Goal: Task Accomplishment & Management: Use online tool/utility

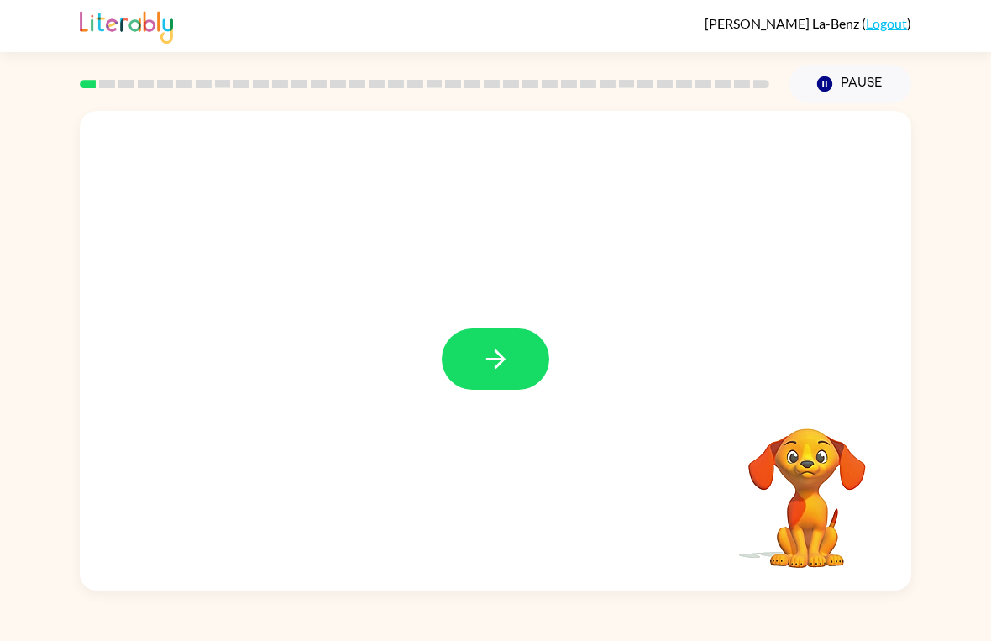
click at [474, 366] on button "button" at bounding box center [496, 359] width 108 height 61
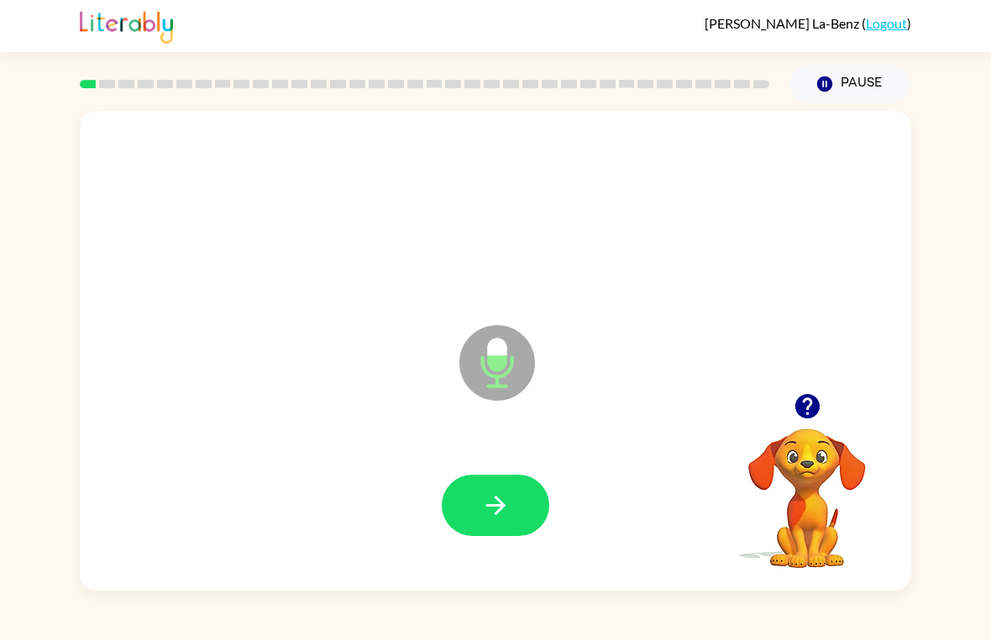
click at [498, 499] on icon "button" at bounding box center [495, 505] width 19 height 19
click at [488, 502] on icon "button" at bounding box center [495, 505] width 29 height 29
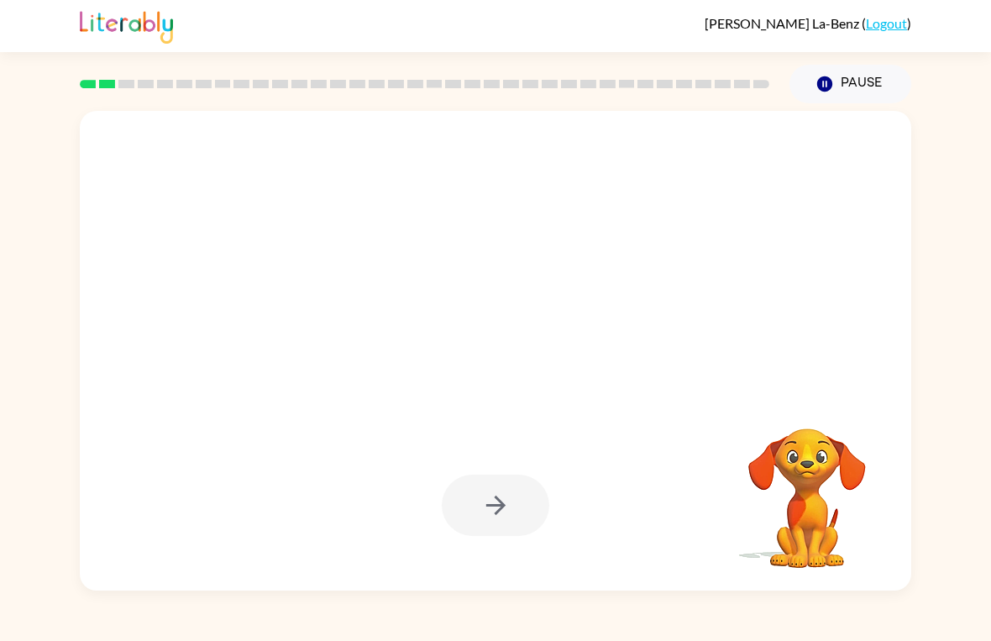
click at [838, 74] on button "Pause Pause" at bounding box center [851, 84] width 122 height 39
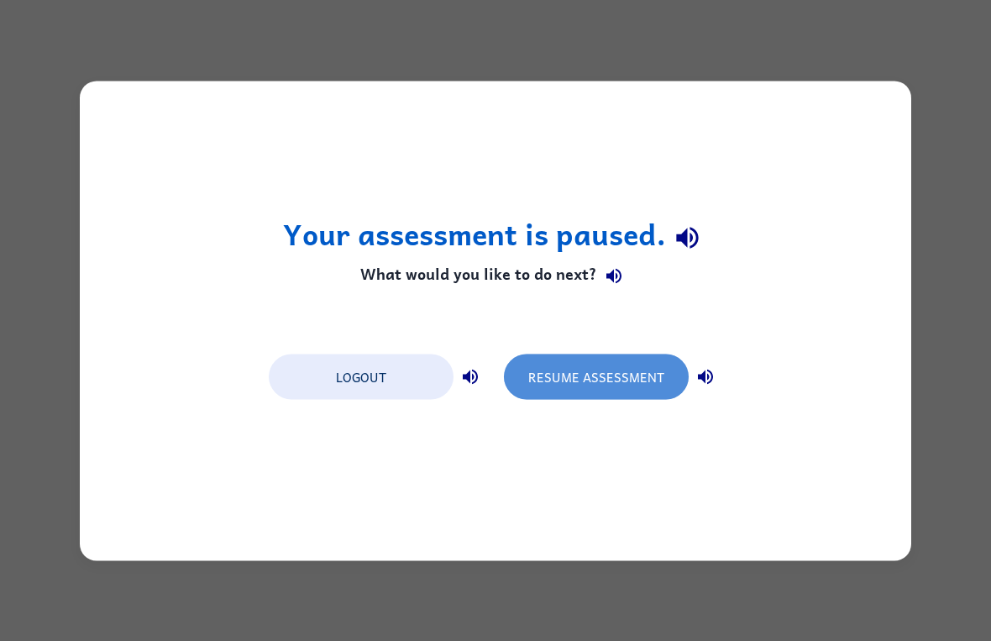
click at [605, 369] on button "Resume Assessment" at bounding box center [596, 376] width 185 height 45
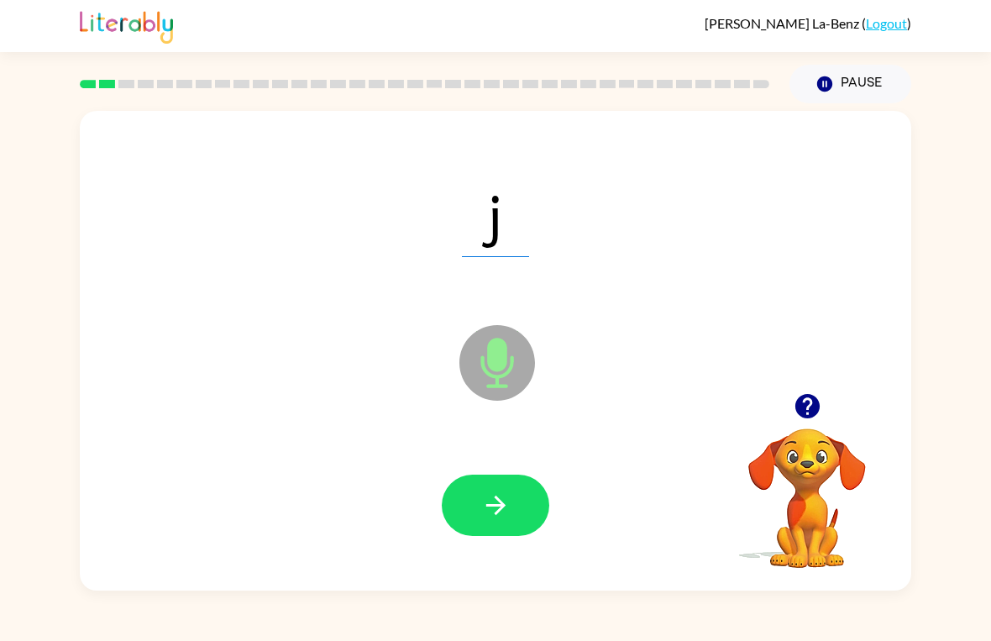
click at [495, 512] on icon "button" at bounding box center [495, 505] width 29 height 29
click at [487, 505] on icon "button" at bounding box center [495, 505] width 19 height 19
click at [483, 498] on icon "button" at bounding box center [495, 505] width 29 height 29
click at [470, 505] on button "button" at bounding box center [496, 505] width 108 height 61
click at [493, 533] on button "button" at bounding box center [496, 505] width 108 height 61
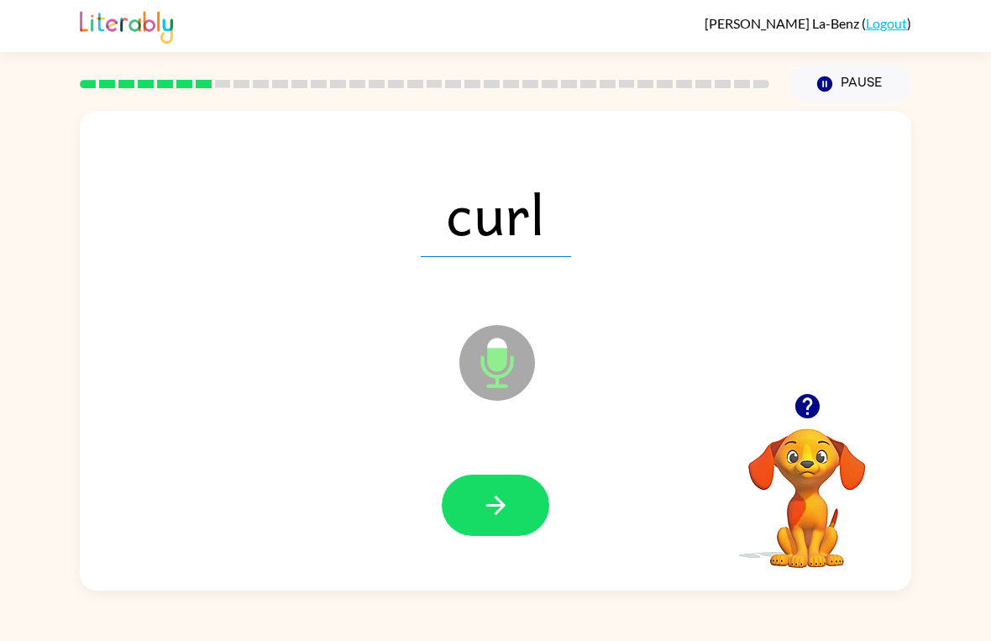
click at [478, 508] on button "button" at bounding box center [496, 505] width 108 height 61
click at [476, 501] on button "button" at bounding box center [496, 505] width 108 height 61
click at [486, 495] on icon "button" at bounding box center [495, 505] width 29 height 29
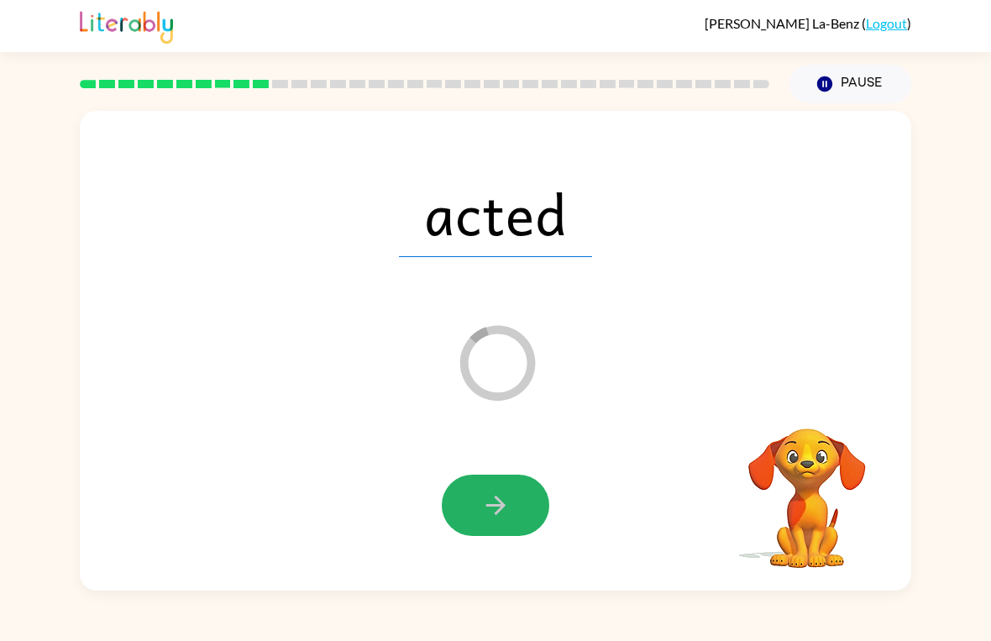
click at [477, 490] on button "button" at bounding box center [496, 505] width 108 height 61
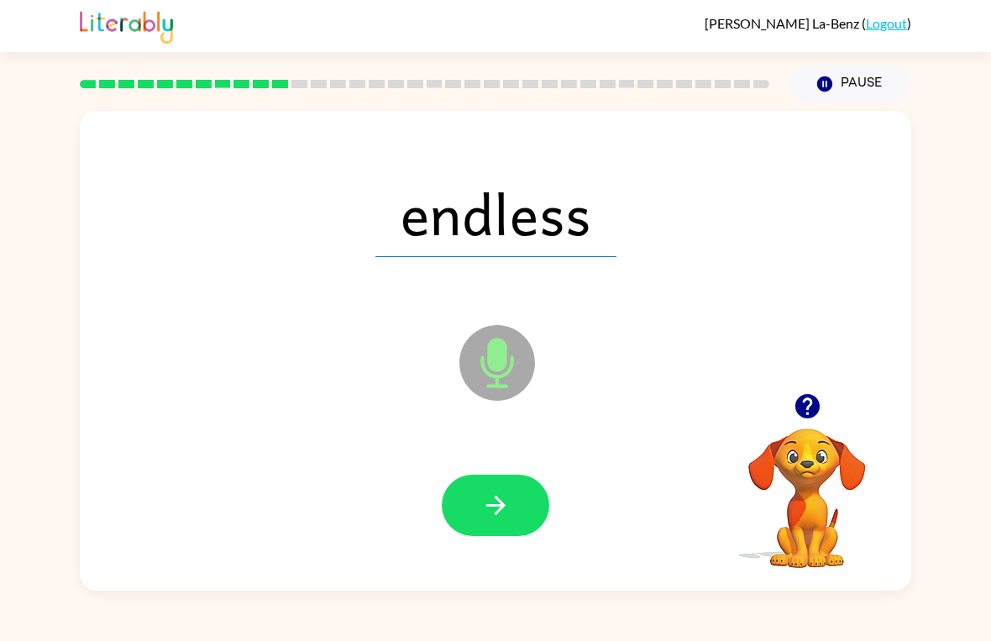
click at [488, 512] on icon "button" at bounding box center [495, 505] width 29 height 29
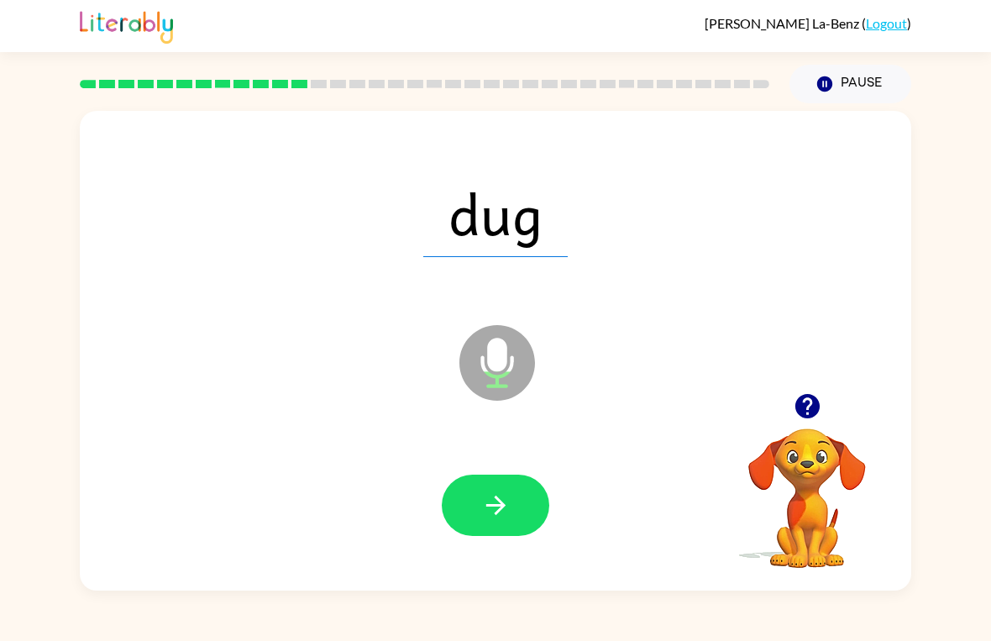
click at [504, 507] on icon "button" at bounding box center [495, 505] width 19 height 19
click at [487, 500] on icon "button" at bounding box center [495, 505] width 29 height 29
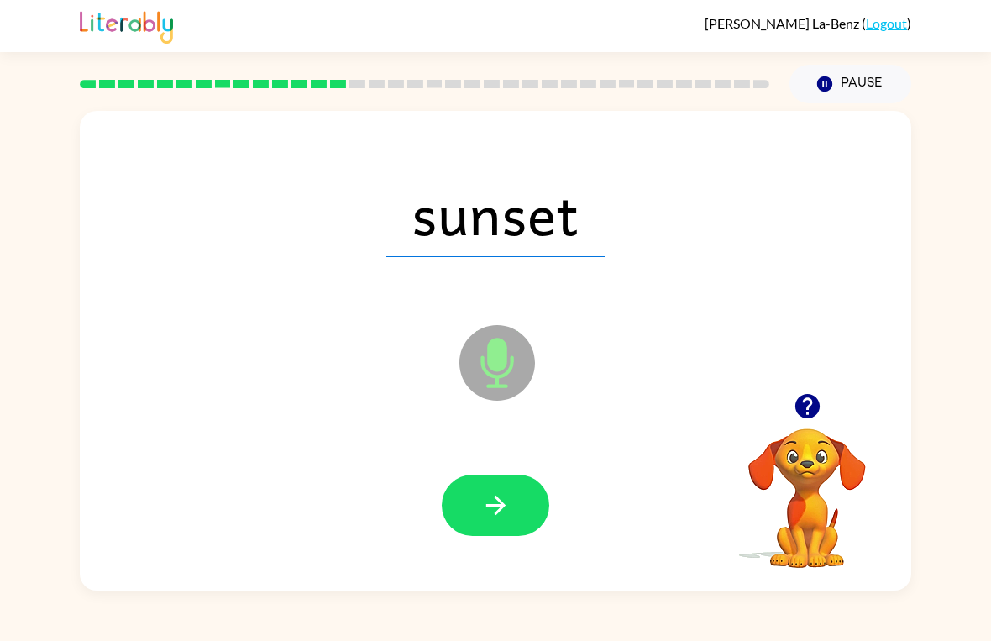
click at [480, 509] on button "button" at bounding box center [496, 505] width 108 height 61
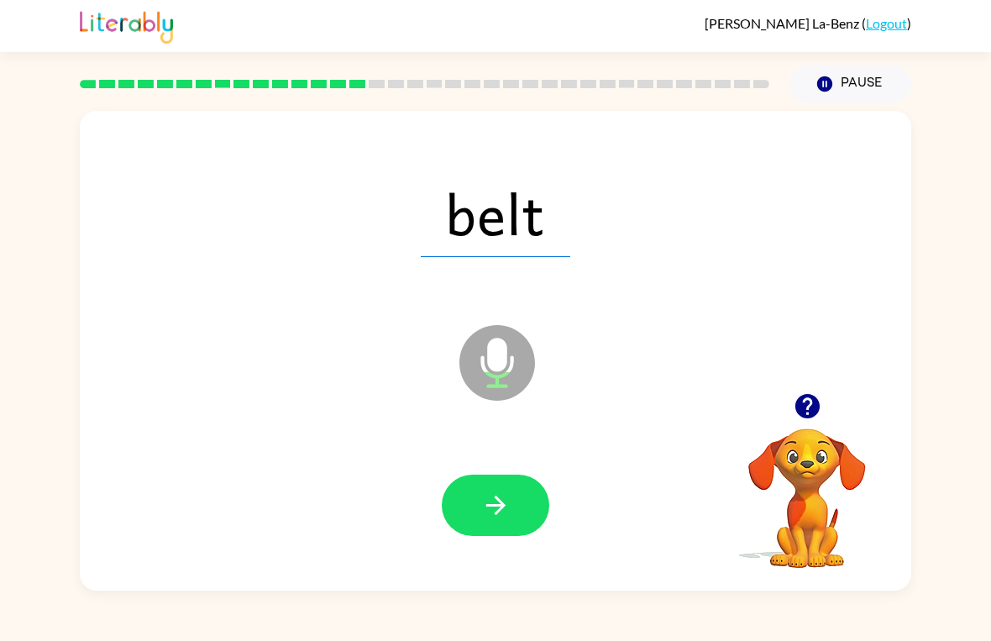
click at [494, 512] on icon "button" at bounding box center [495, 505] width 29 height 29
click at [484, 515] on icon "button" at bounding box center [495, 505] width 29 height 29
click at [494, 503] on icon "button" at bounding box center [495, 505] width 29 height 29
click at [500, 512] on icon "button" at bounding box center [495, 505] width 19 height 19
click at [499, 512] on icon "button" at bounding box center [495, 505] width 19 height 19
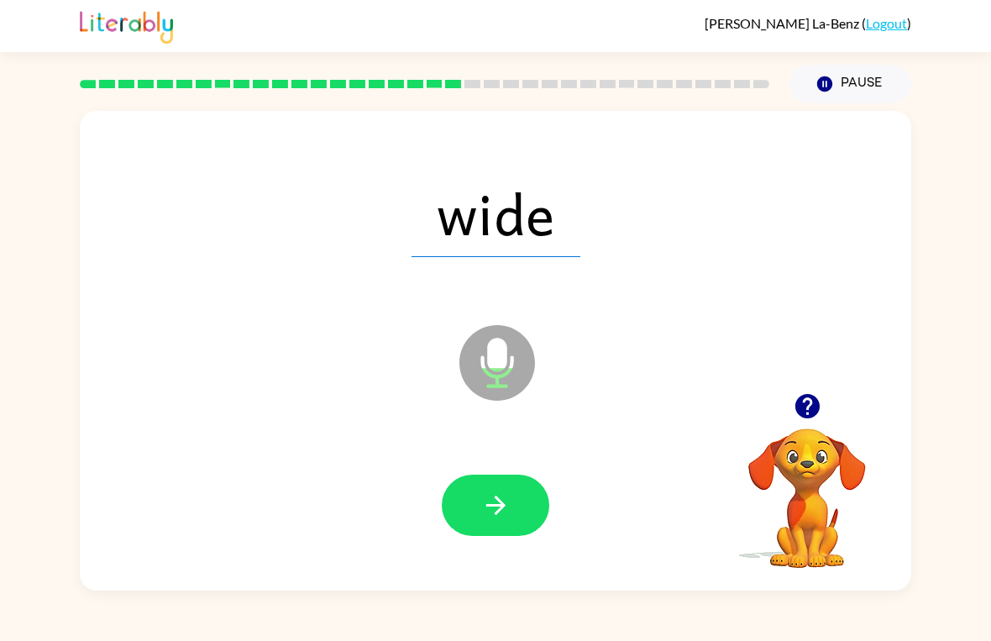
click at [489, 517] on icon "button" at bounding box center [495, 505] width 29 height 29
click at [484, 518] on icon "button" at bounding box center [495, 505] width 29 height 29
click at [458, 499] on button "button" at bounding box center [496, 505] width 108 height 61
click at [516, 512] on button "button" at bounding box center [496, 505] width 108 height 61
click at [500, 500] on icon "button" at bounding box center [495, 505] width 19 height 19
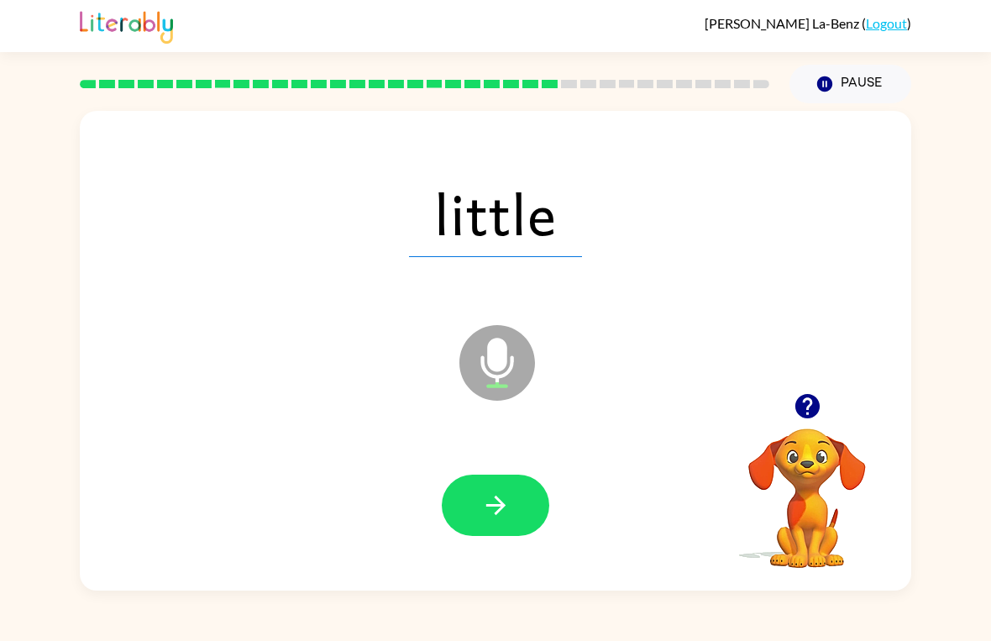
click at [539, 486] on button "button" at bounding box center [496, 505] width 108 height 61
click at [484, 502] on icon "button" at bounding box center [495, 505] width 29 height 29
click at [482, 499] on icon "button" at bounding box center [495, 505] width 29 height 29
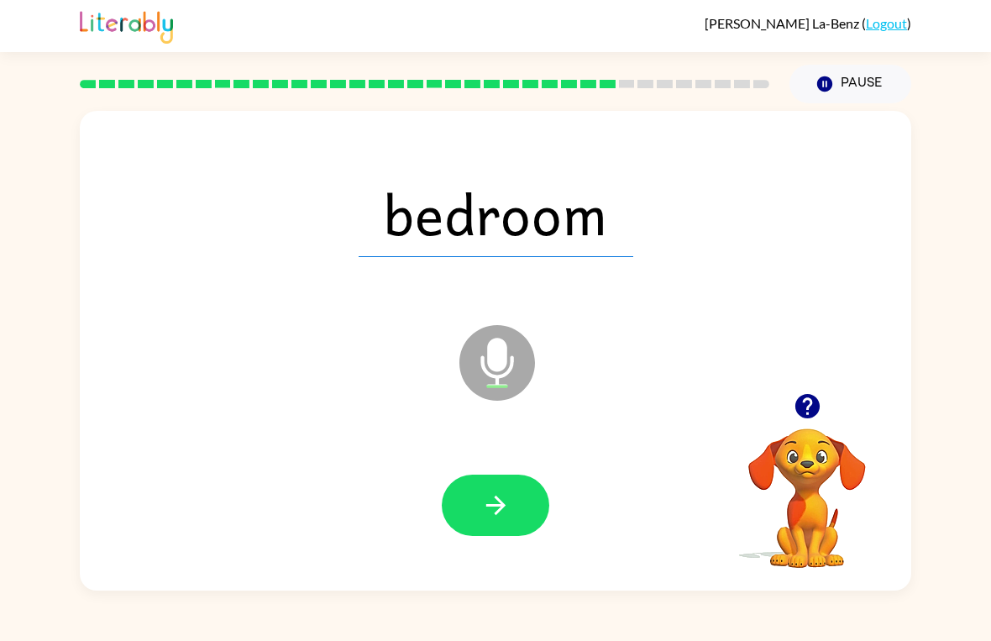
click at [491, 508] on icon "button" at bounding box center [495, 505] width 29 height 29
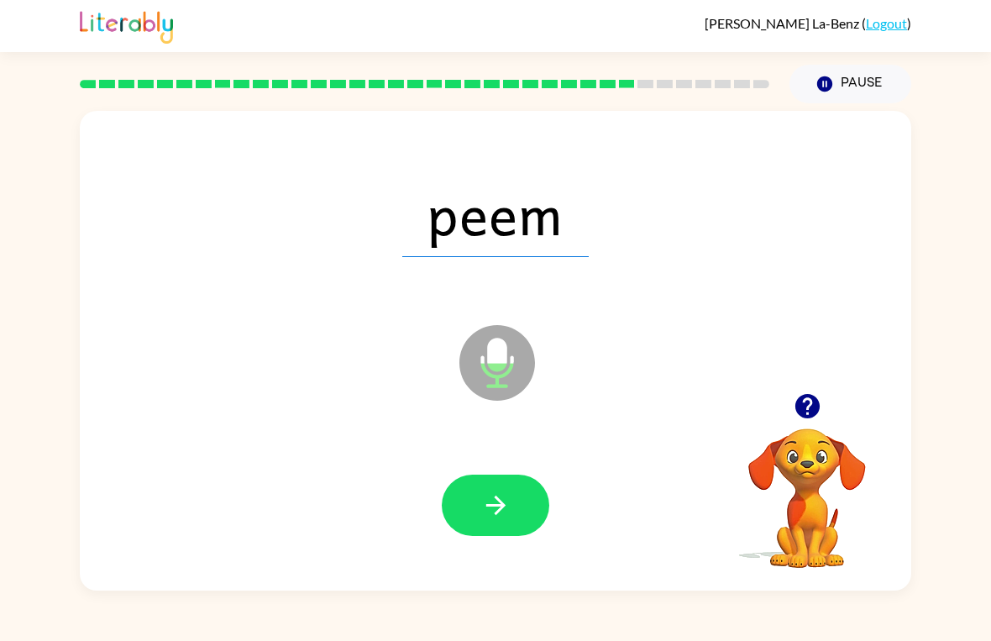
click at [475, 496] on button "button" at bounding box center [496, 505] width 108 height 61
click at [491, 503] on icon "button" at bounding box center [495, 505] width 29 height 29
click at [500, 509] on icon "button" at bounding box center [495, 505] width 19 height 19
click at [485, 506] on icon "button" at bounding box center [495, 505] width 29 height 29
click at [505, 501] on icon "button" at bounding box center [495, 505] width 29 height 29
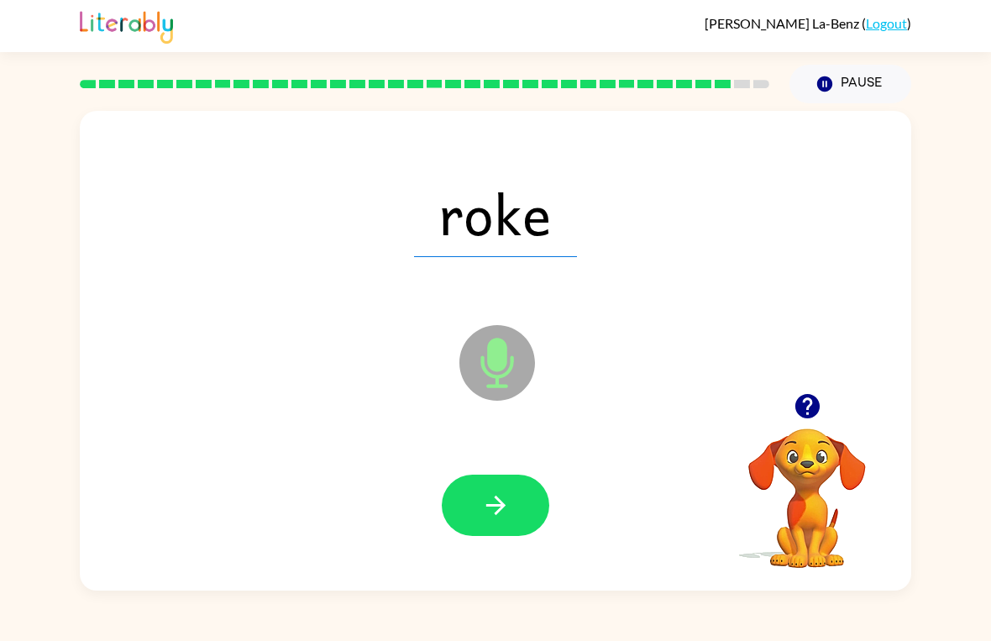
click at [492, 497] on icon "button" at bounding box center [495, 505] width 29 height 29
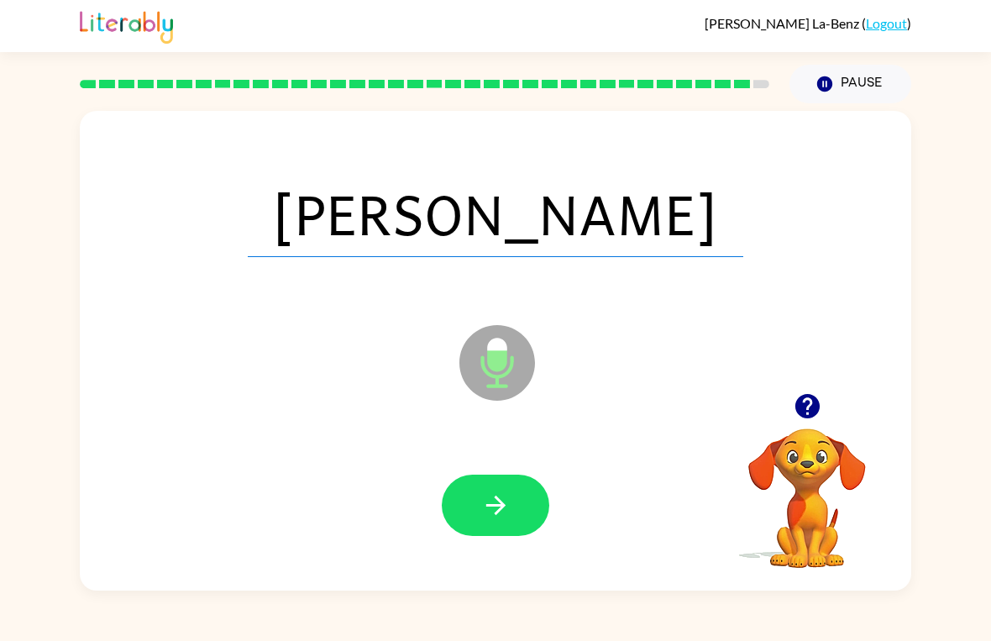
click at [503, 512] on icon "button" at bounding box center [495, 505] width 29 height 29
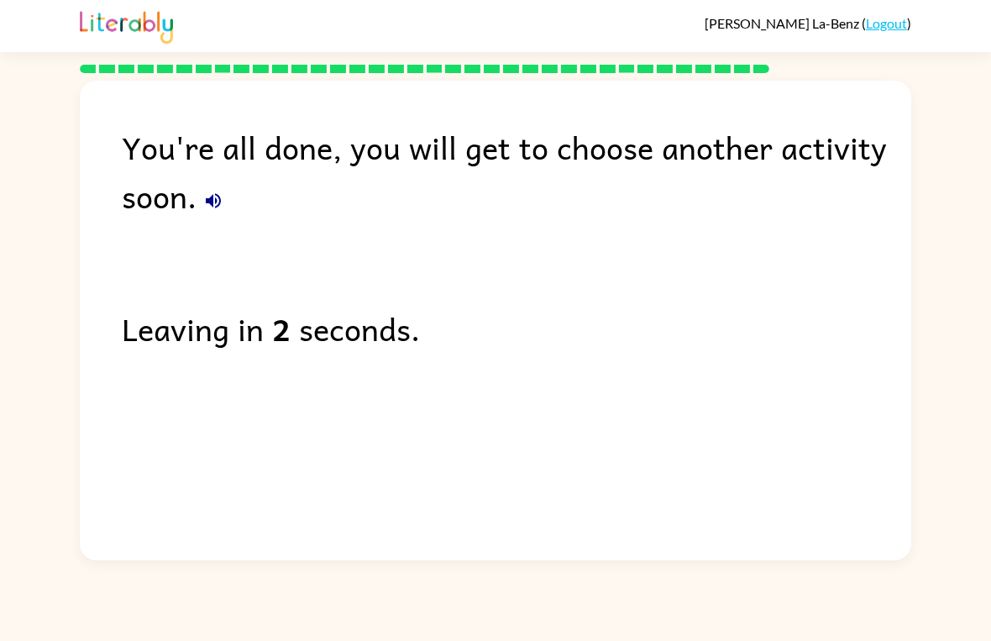
click at [878, 29] on link "Logout" at bounding box center [886, 23] width 41 height 16
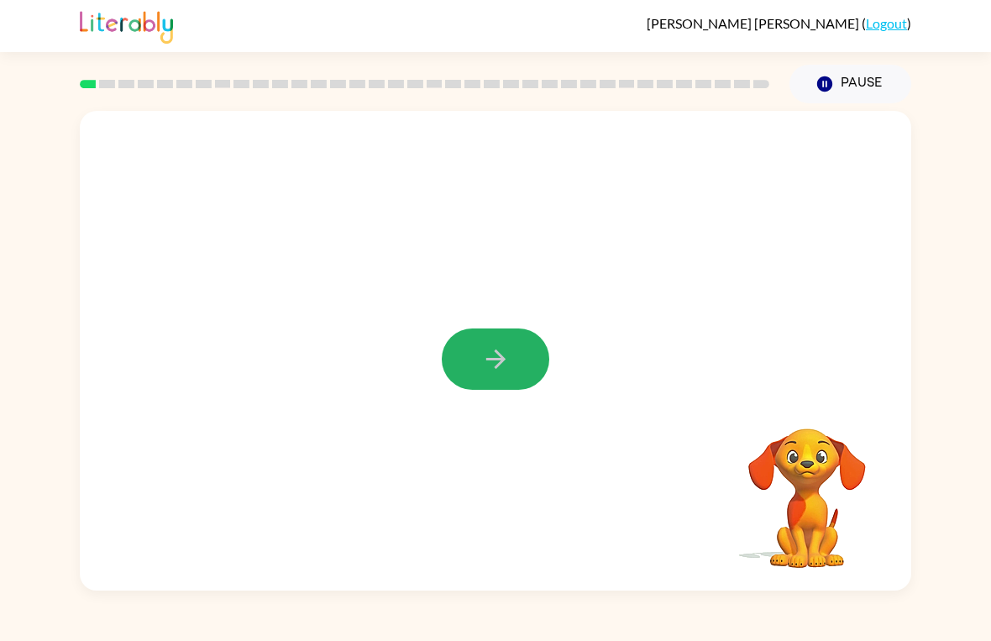
click at [473, 371] on button "button" at bounding box center [496, 359] width 108 height 61
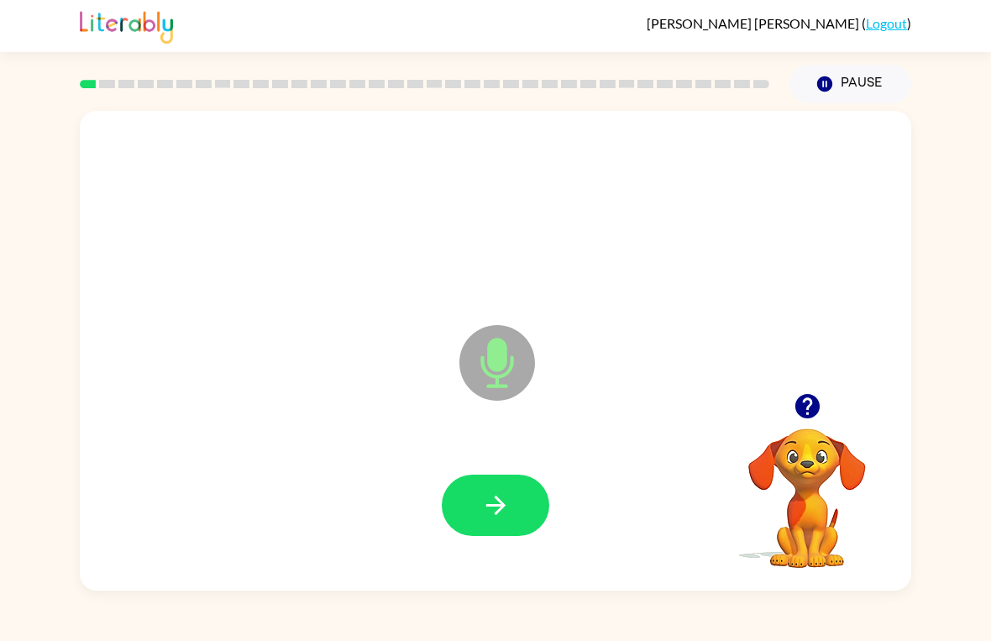
click at [505, 513] on icon "button" at bounding box center [495, 505] width 29 height 29
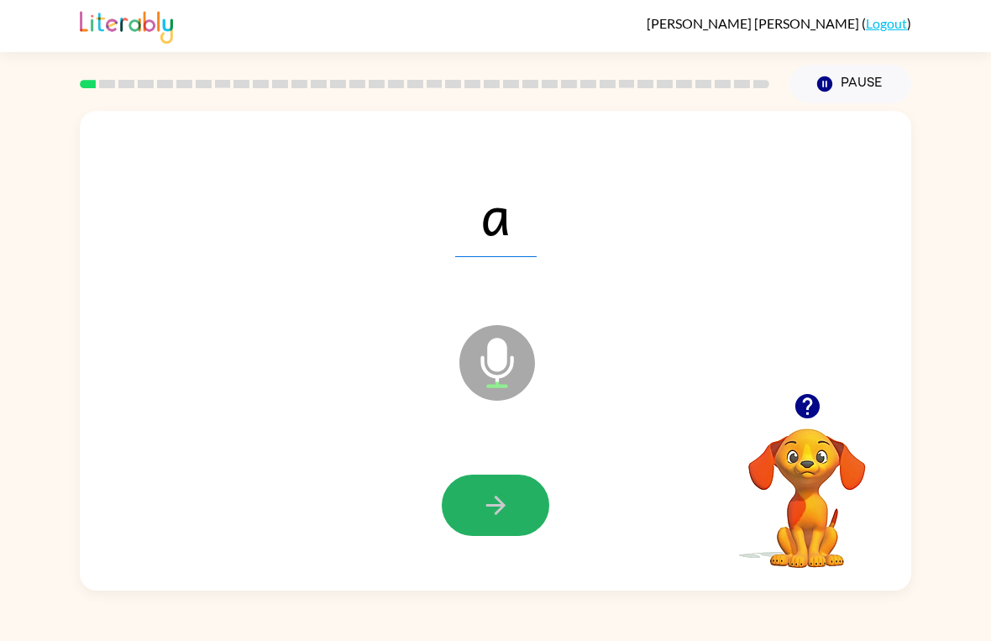
click at [501, 520] on icon "button" at bounding box center [495, 505] width 29 height 29
click at [504, 475] on button "button" at bounding box center [496, 505] width 108 height 61
click at [474, 505] on button "button" at bounding box center [496, 505] width 108 height 61
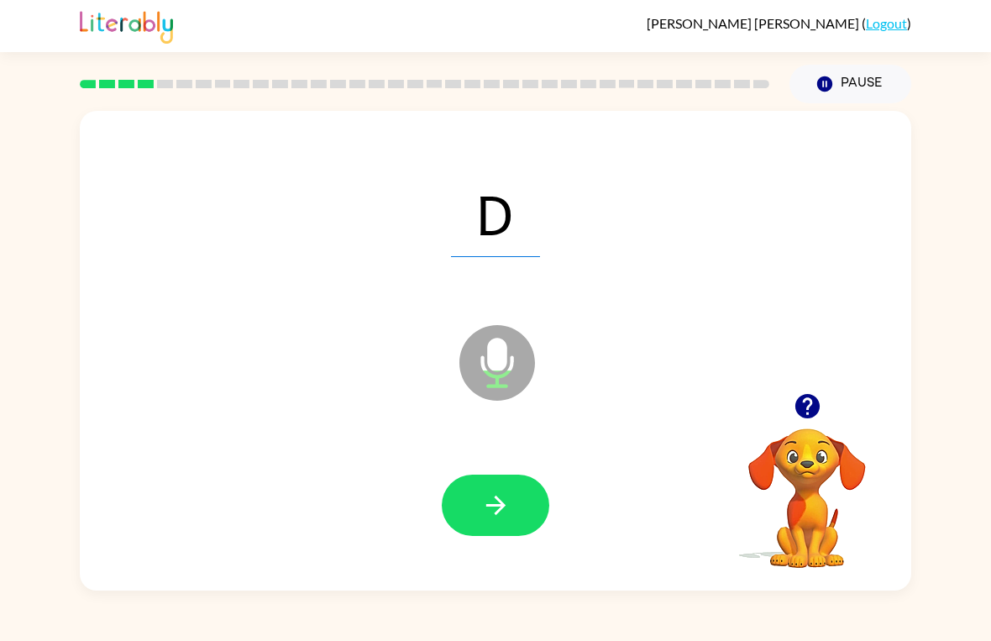
click at [475, 491] on button "button" at bounding box center [496, 505] width 108 height 61
click at [503, 581] on div "X Microphone The Microphone is here when it is your turn to talk" at bounding box center [496, 351] width 832 height 480
click at [484, 523] on button "button" at bounding box center [496, 505] width 108 height 61
click at [514, 491] on button "button" at bounding box center [496, 505] width 108 height 61
click at [490, 475] on button "button" at bounding box center [496, 505] width 108 height 61
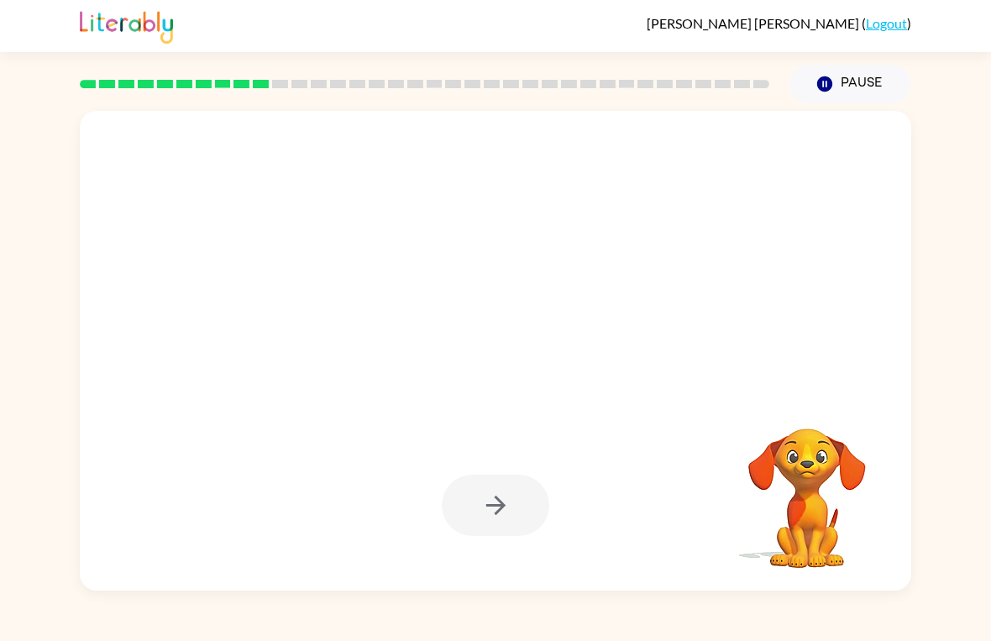
click at [501, 496] on div at bounding box center [496, 505] width 108 height 61
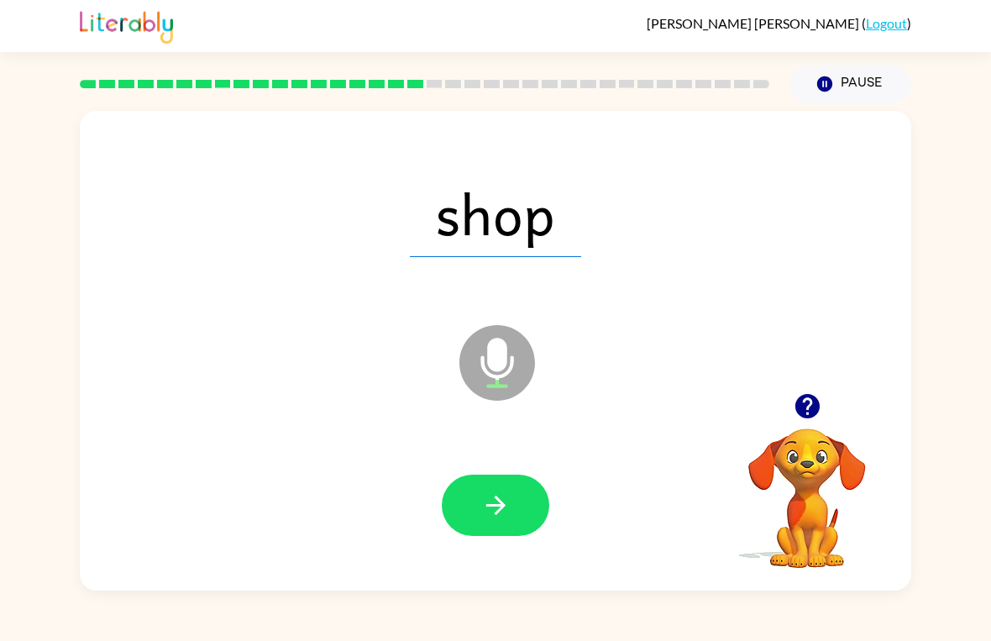
click at [502, 513] on icon "button" at bounding box center [495, 505] width 29 height 29
click at [502, 513] on div at bounding box center [496, 505] width 108 height 61
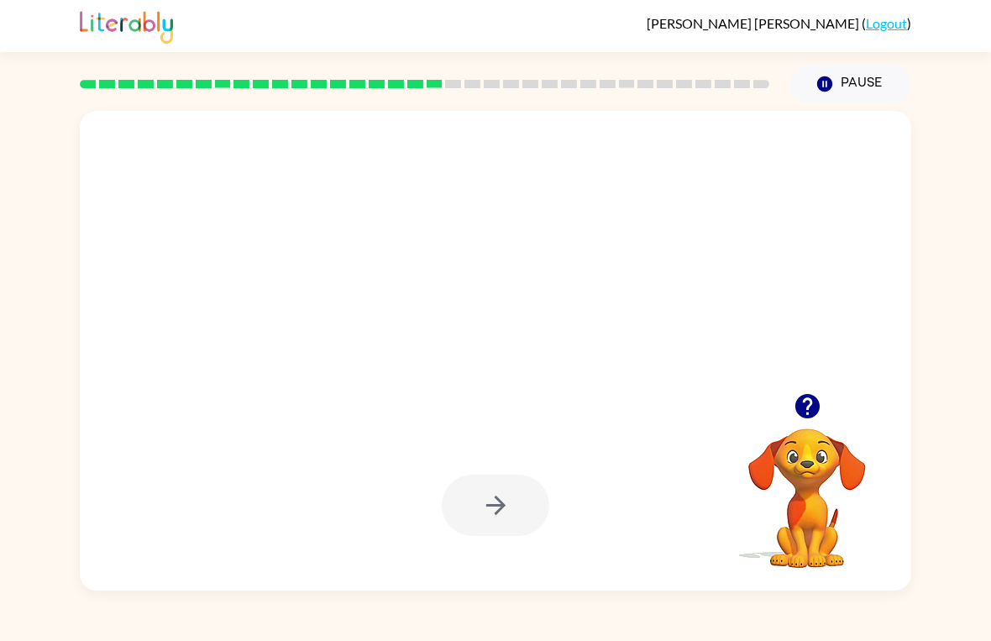
click at [844, 79] on button "Pause Pause" at bounding box center [851, 84] width 122 height 39
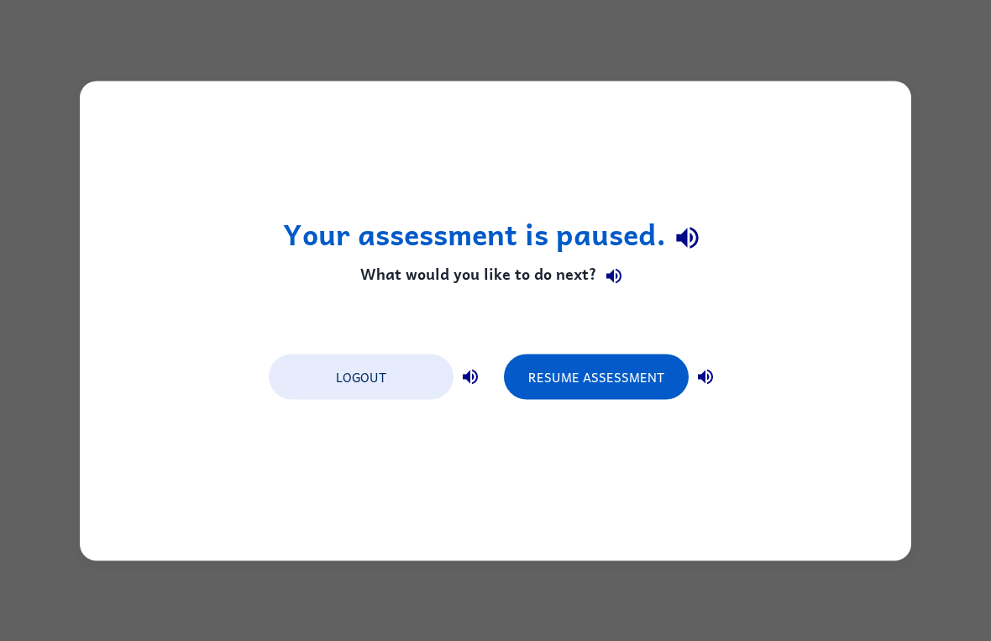
click at [612, 378] on button "Resume Assessment" at bounding box center [596, 376] width 185 height 45
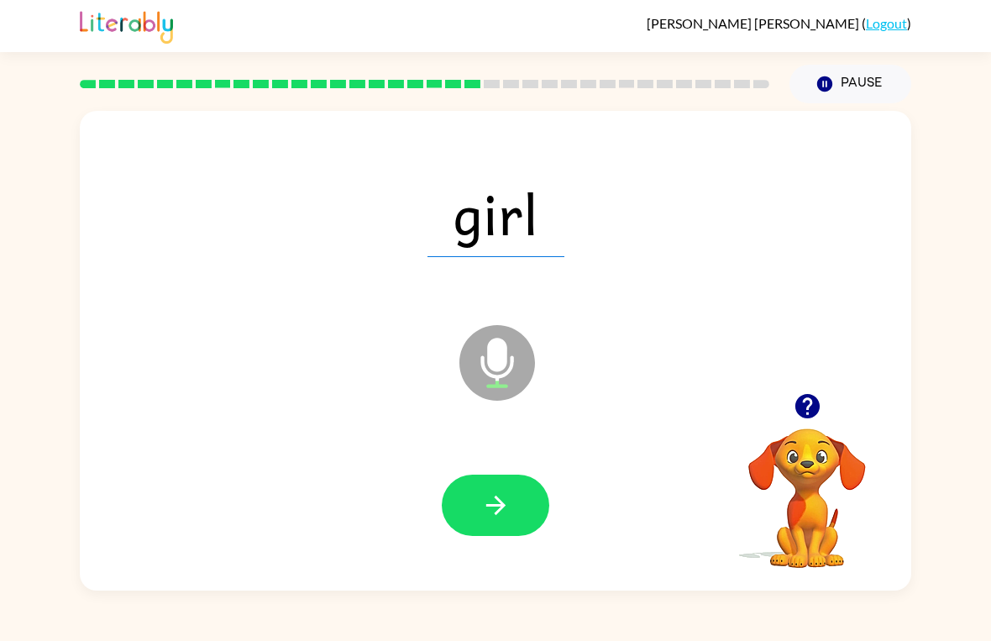
click at [497, 499] on icon "button" at bounding box center [495, 505] width 19 height 19
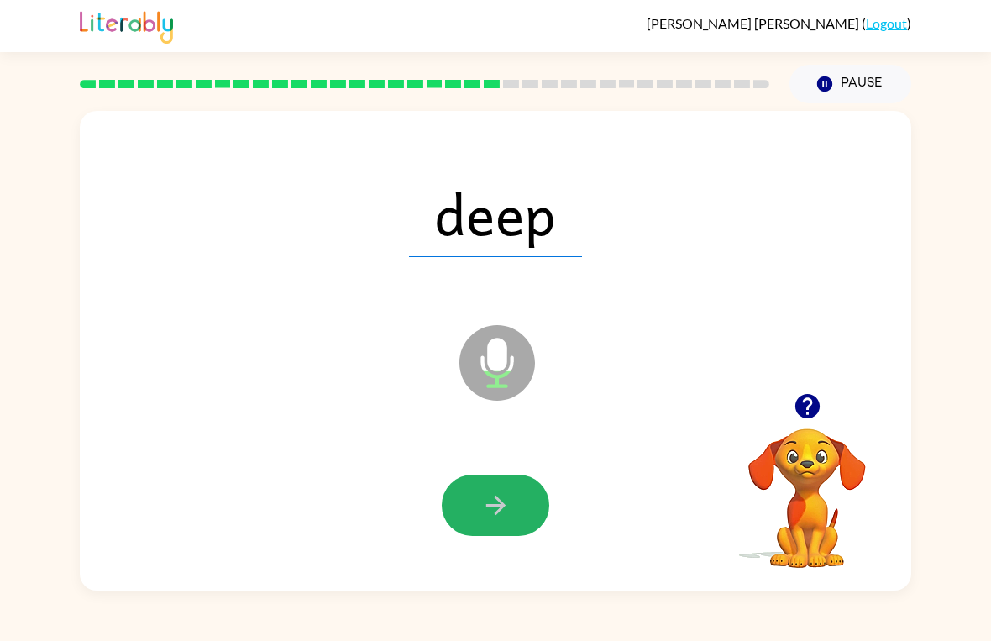
click at [491, 502] on icon "button" at bounding box center [495, 505] width 29 height 29
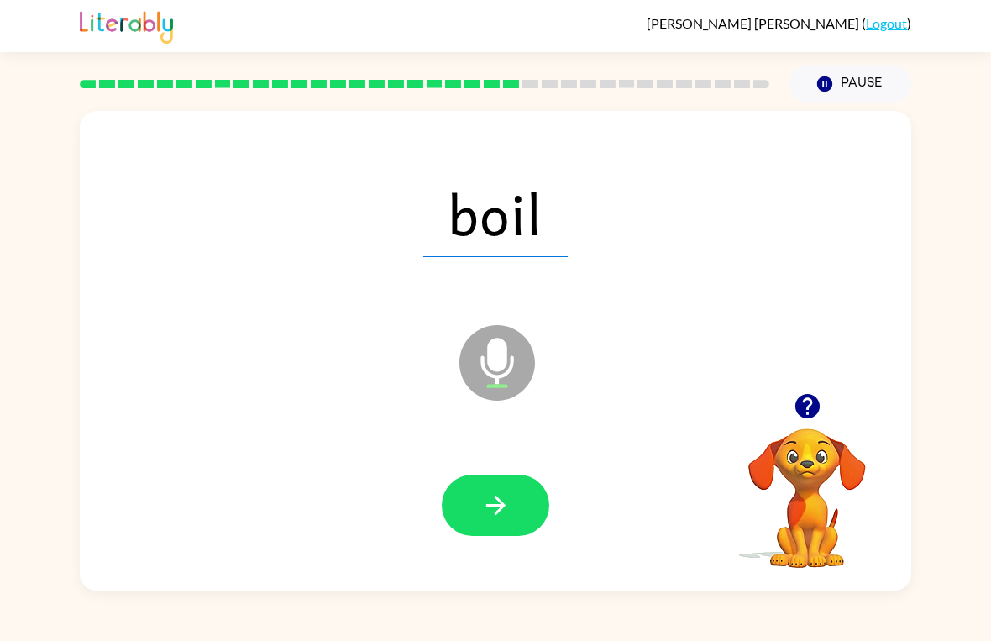
click at [514, 505] on button "button" at bounding box center [496, 505] width 108 height 61
click at [503, 519] on icon "button" at bounding box center [495, 505] width 29 height 29
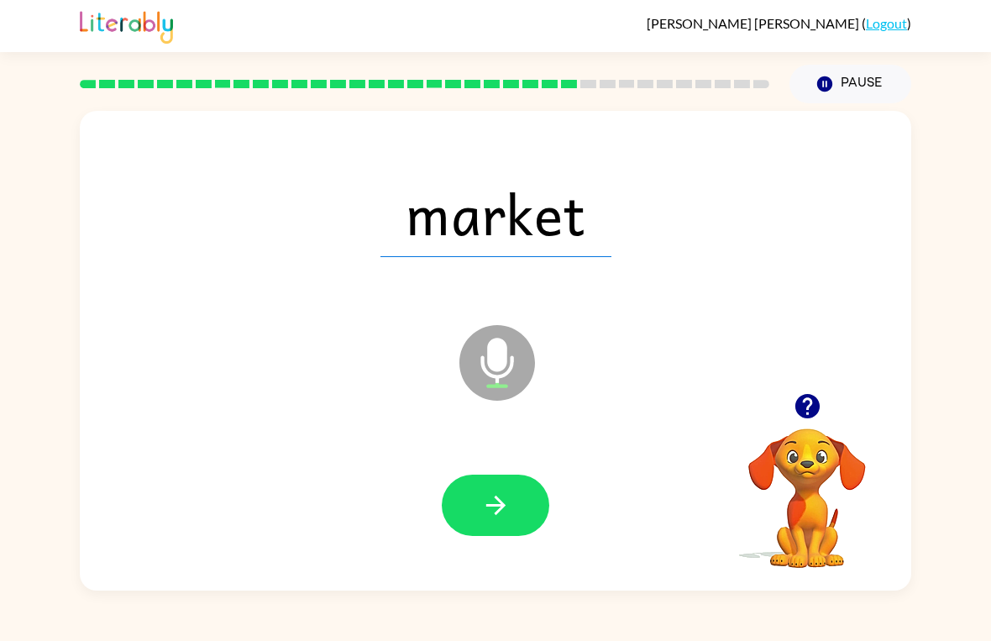
click at [516, 507] on button "button" at bounding box center [496, 505] width 108 height 61
click at [490, 501] on icon "button" at bounding box center [495, 505] width 29 height 29
click at [491, 502] on icon "button" at bounding box center [495, 505] width 29 height 29
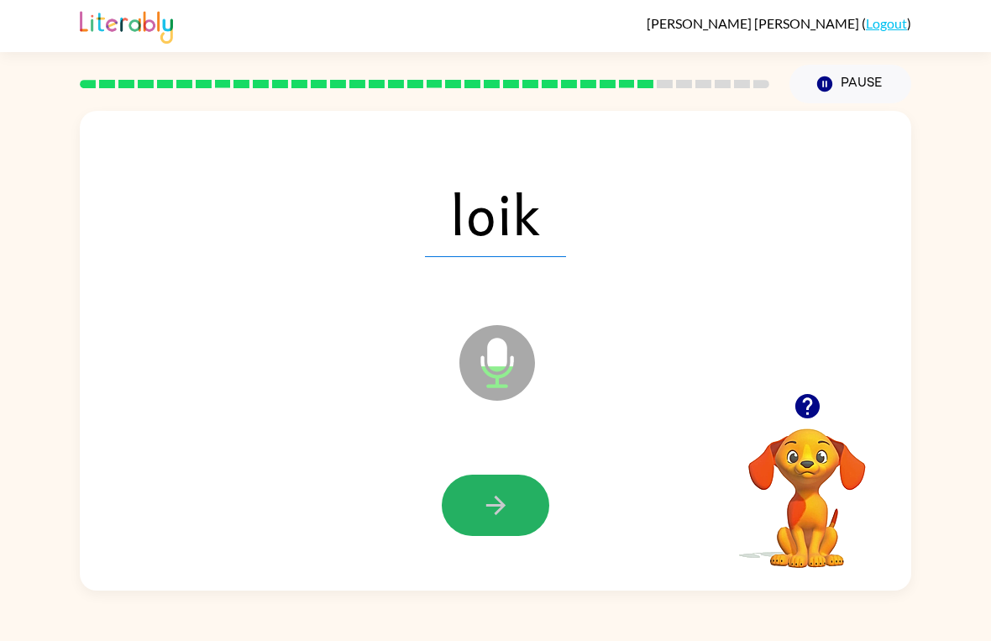
click at [471, 503] on button "button" at bounding box center [496, 505] width 108 height 61
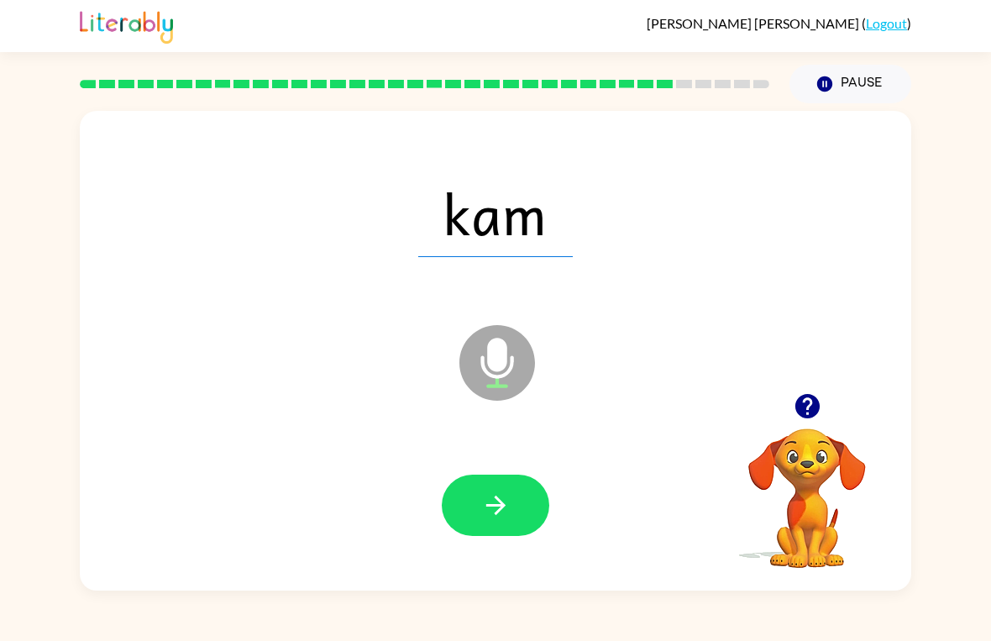
click at [506, 501] on icon "button" at bounding box center [495, 505] width 29 height 29
click at [506, 500] on icon "button" at bounding box center [495, 505] width 29 height 29
click at [511, 513] on button "button" at bounding box center [496, 505] width 108 height 61
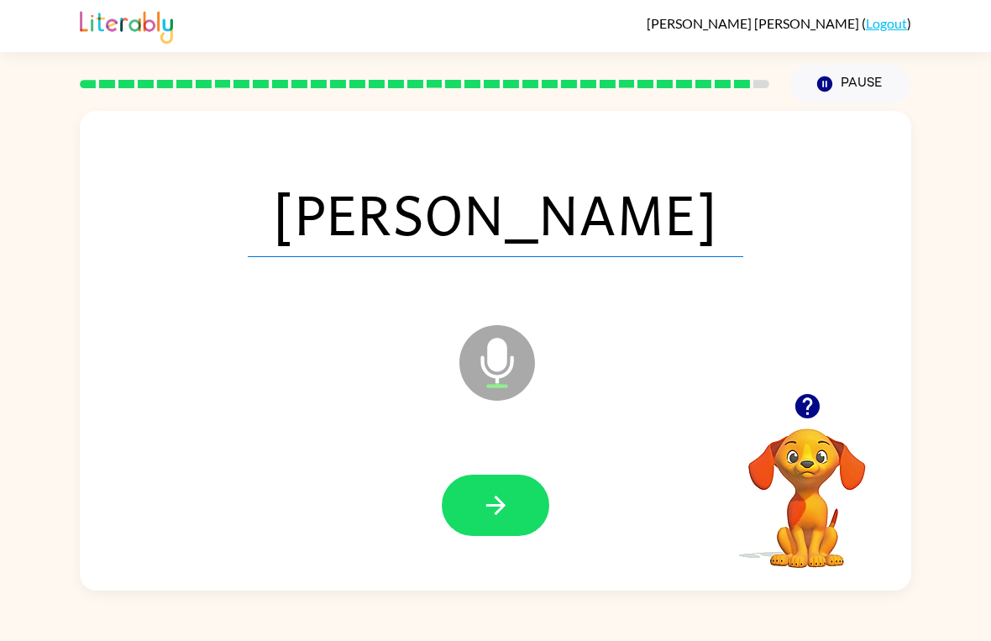
click at [499, 512] on icon "button" at bounding box center [495, 505] width 19 height 19
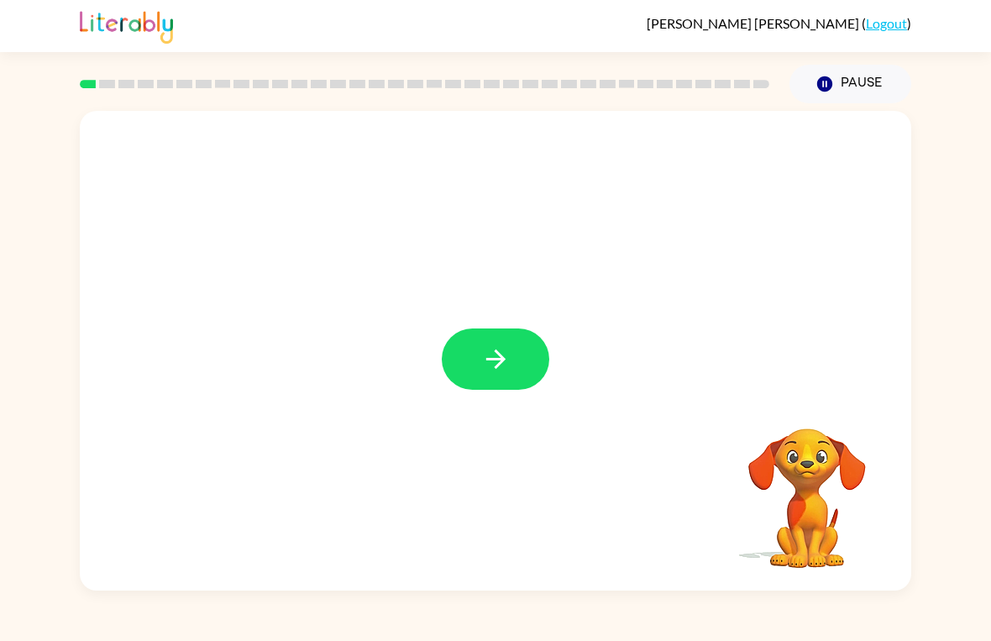
click at [481, 363] on icon "button" at bounding box center [495, 358] width 29 height 29
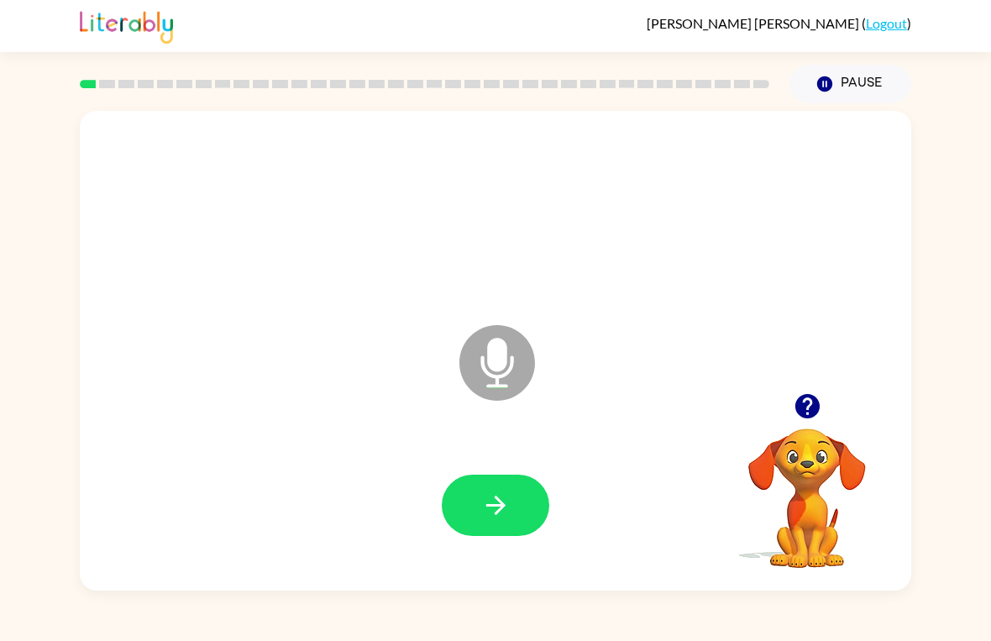
click at [504, 513] on icon "button" at bounding box center [495, 505] width 29 height 29
click at [507, 507] on icon "button" at bounding box center [495, 505] width 29 height 29
click at [518, 518] on button "button" at bounding box center [496, 505] width 108 height 61
click at [510, 504] on icon "button" at bounding box center [495, 505] width 29 height 29
click at [515, 505] on button "button" at bounding box center [496, 505] width 108 height 61
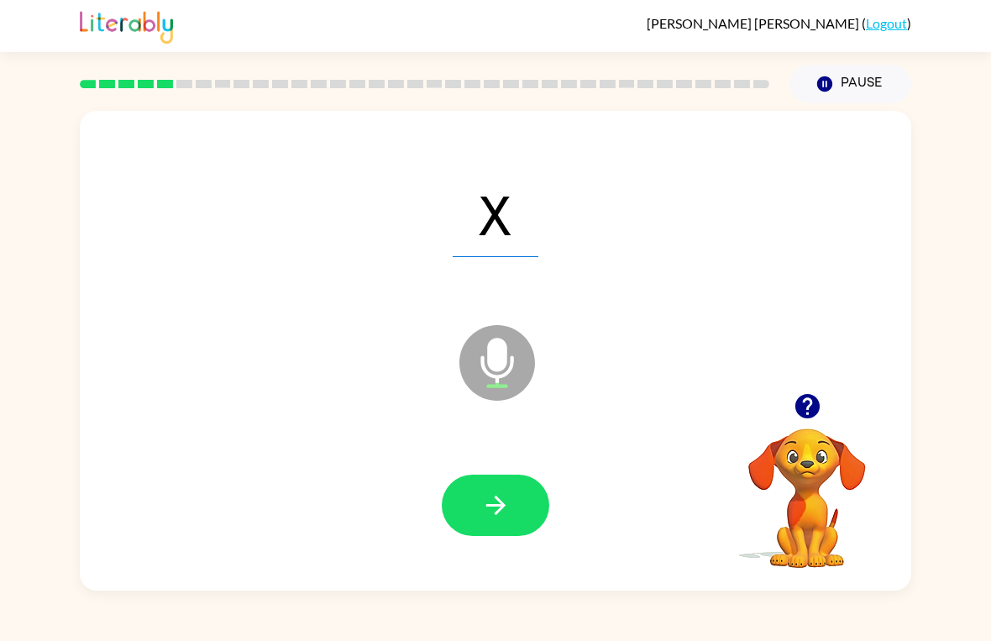
click at [503, 519] on icon "button" at bounding box center [495, 505] width 29 height 29
click at [507, 528] on button "button" at bounding box center [496, 505] width 108 height 61
click at [820, 399] on icon "button" at bounding box center [807, 406] width 29 height 29
click at [512, 518] on button "button" at bounding box center [496, 505] width 108 height 61
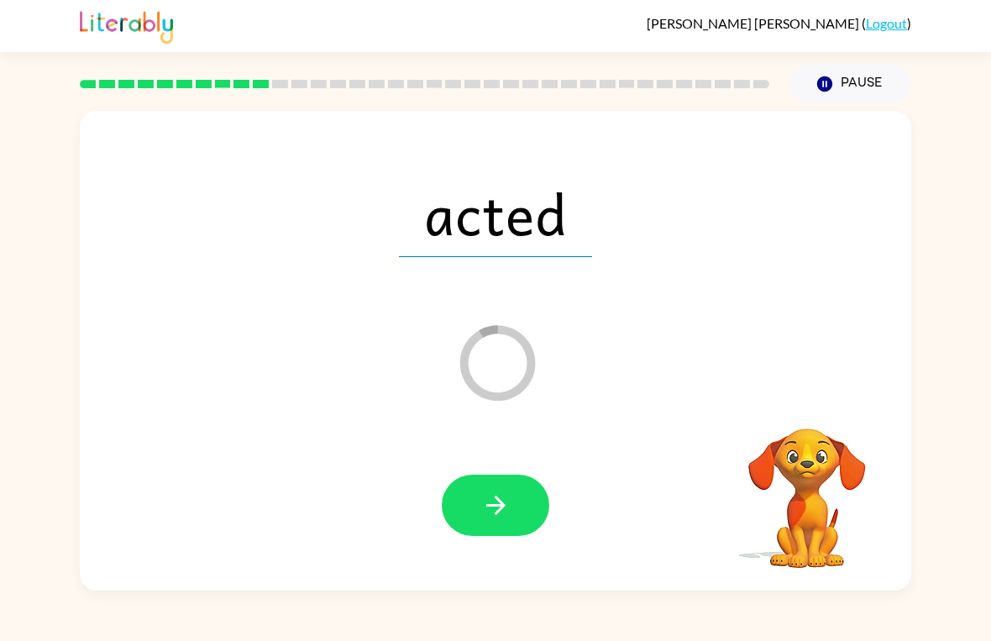
click at [474, 491] on button "button" at bounding box center [496, 505] width 108 height 61
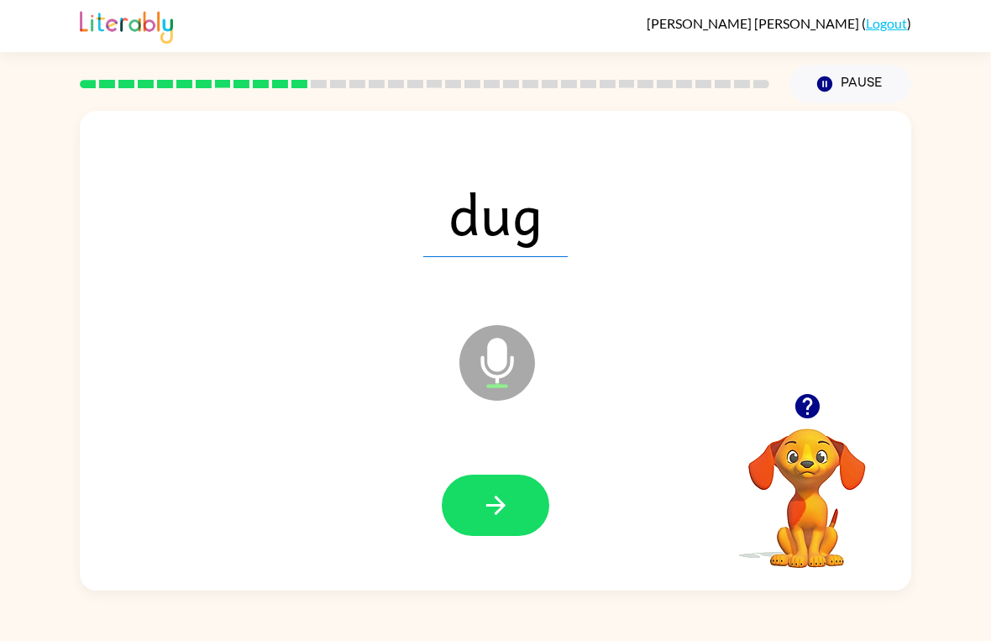
click at [524, 511] on button "button" at bounding box center [496, 505] width 108 height 61
click at [507, 512] on icon "button" at bounding box center [495, 505] width 29 height 29
click at [512, 527] on button "button" at bounding box center [496, 505] width 108 height 61
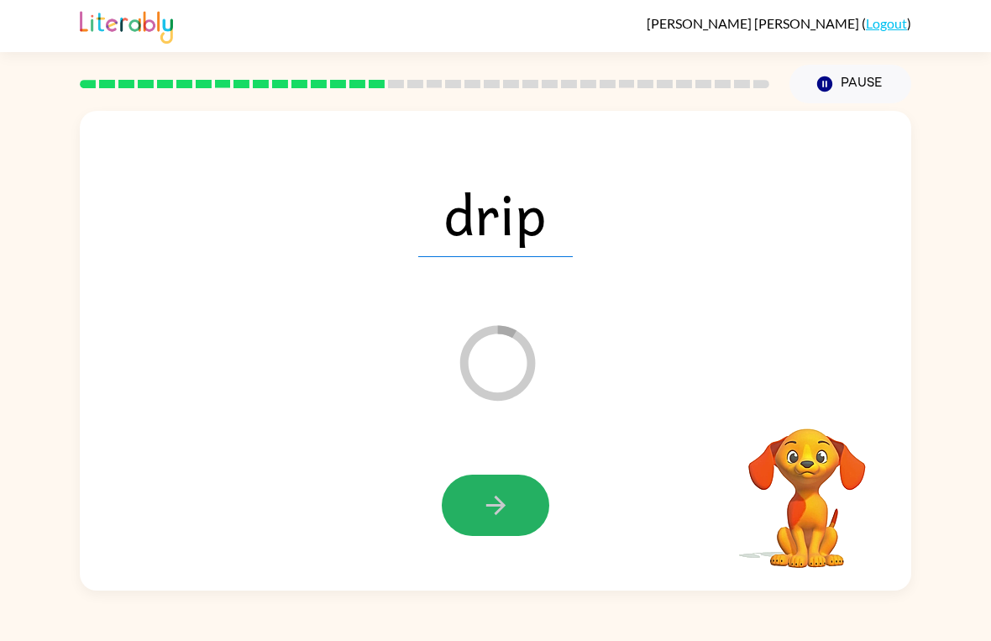
click at [507, 508] on icon "button" at bounding box center [495, 505] width 29 height 29
click at [861, 66] on button "Pause Pause" at bounding box center [851, 84] width 122 height 39
click at [870, 79] on button "Pause Pause" at bounding box center [851, 84] width 122 height 39
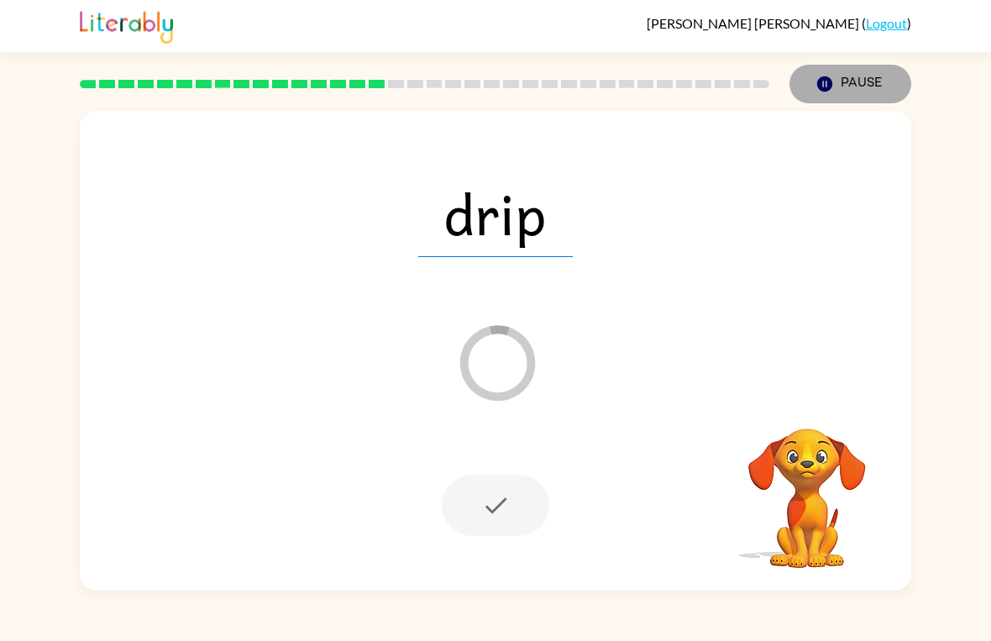
click at [827, 71] on button "Pause Pause" at bounding box center [851, 84] width 122 height 39
click at [819, 77] on icon "Pause" at bounding box center [825, 84] width 18 height 18
click at [838, 77] on button "Pause Pause" at bounding box center [851, 84] width 122 height 39
click at [876, 18] on link "Logout" at bounding box center [886, 23] width 41 height 16
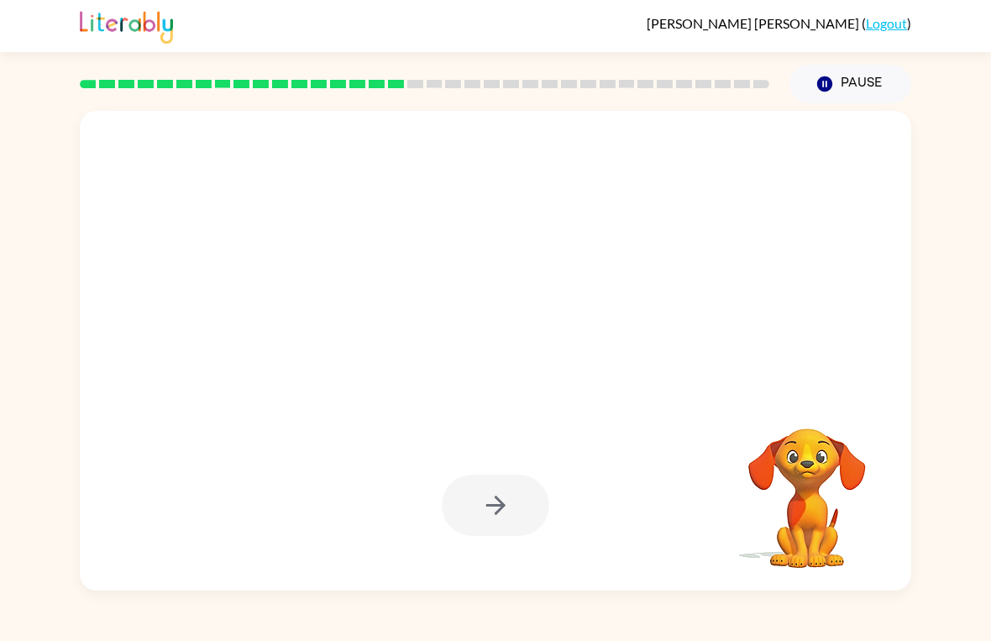
click at [842, 77] on button "Pause Pause" at bounding box center [851, 84] width 122 height 39
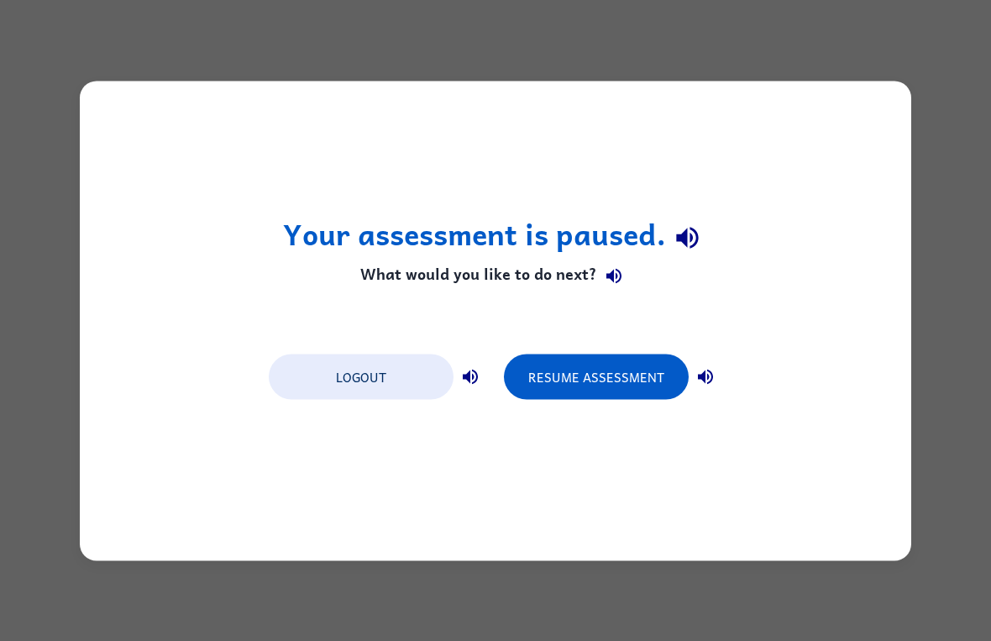
click at [603, 367] on button "Resume Assessment" at bounding box center [596, 376] width 185 height 45
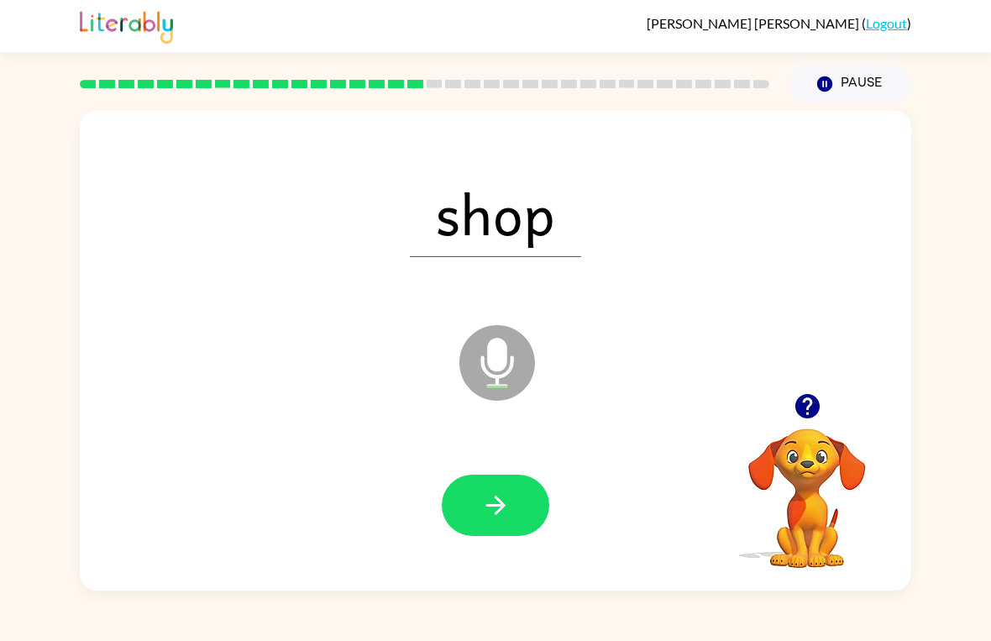
click at [488, 514] on icon "button" at bounding box center [495, 505] width 29 height 29
click at [508, 510] on icon "button" at bounding box center [495, 505] width 29 height 29
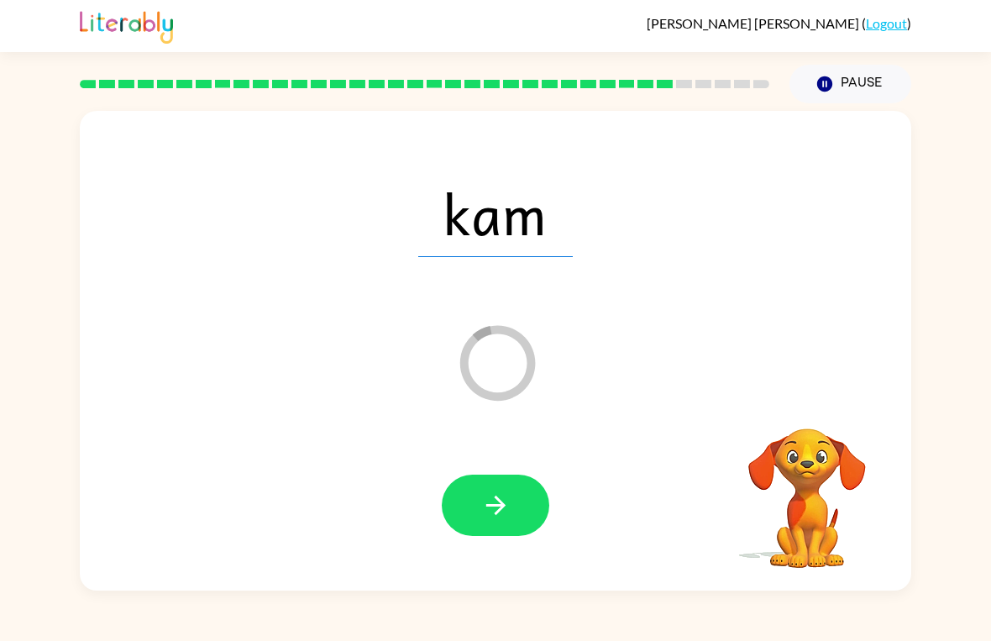
click at [515, 518] on button "button" at bounding box center [496, 505] width 108 height 61
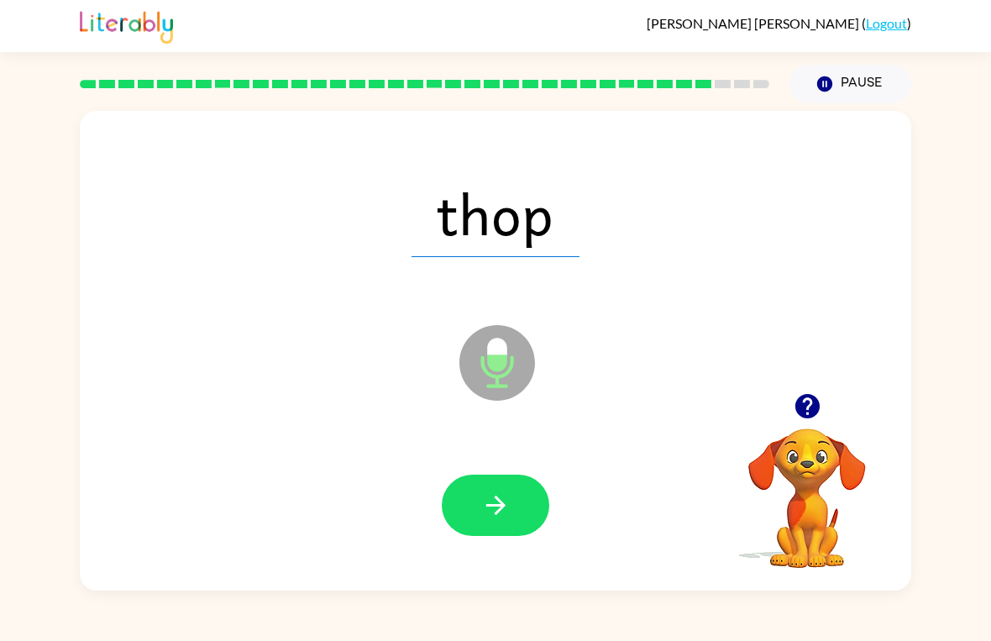
click at [512, 503] on button "button" at bounding box center [496, 505] width 108 height 61
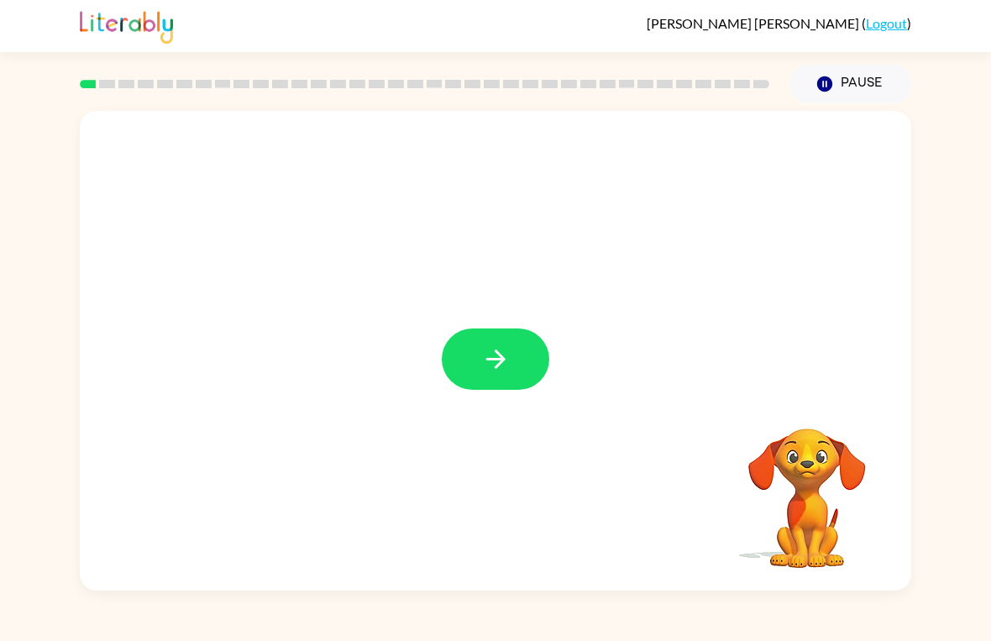
click at [488, 363] on icon "button" at bounding box center [495, 358] width 29 height 29
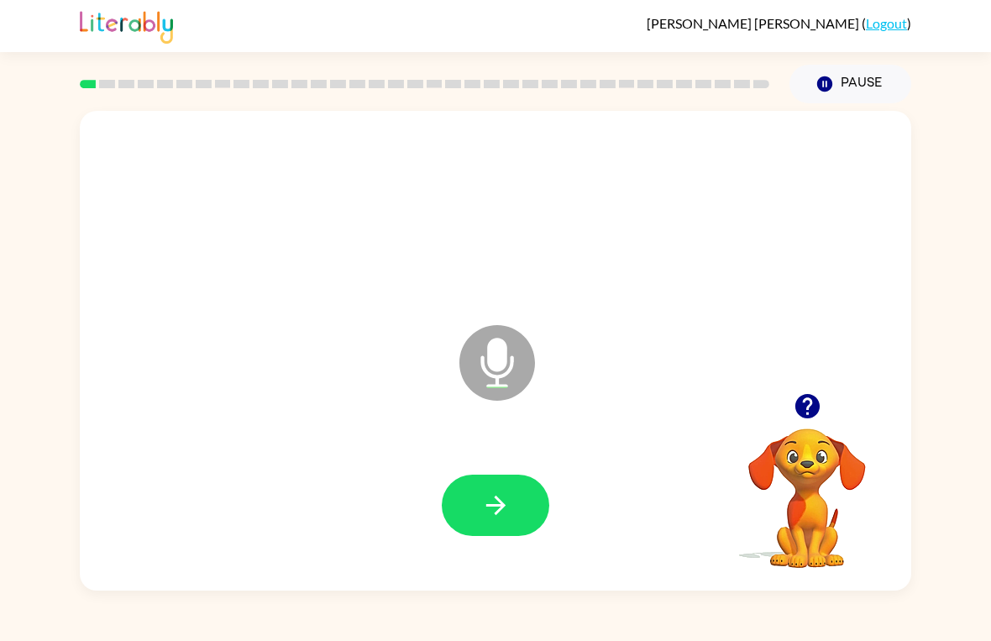
click at [489, 505] on icon "button" at bounding box center [495, 505] width 19 height 19
click at [526, 510] on button "button" at bounding box center [496, 505] width 108 height 61
click at [505, 477] on button "button" at bounding box center [496, 505] width 108 height 61
click at [497, 510] on icon "button" at bounding box center [495, 505] width 29 height 29
click at [465, 484] on button "button" at bounding box center [496, 505] width 108 height 61
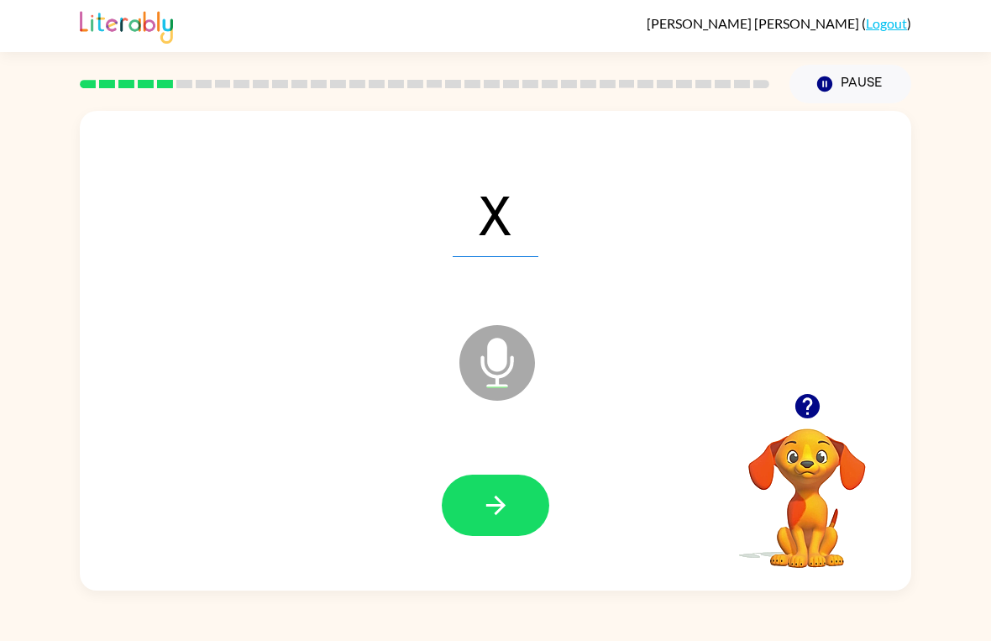
click at [499, 497] on icon "button" at bounding box center [495, 505] width 29 height 29
click at [474, 498] on button "button" at bounding box center [496, 505] width 108 height 61
click at [503, 504] on icon "button" at bounding box center [495, 505] width 19 height 19
click at [485, 503] on icon "button" at bounding box center [495, 505] width 29 height 29
click at [482, 510] on icon "button" at bounding box center [495, 505] width 29 height 29
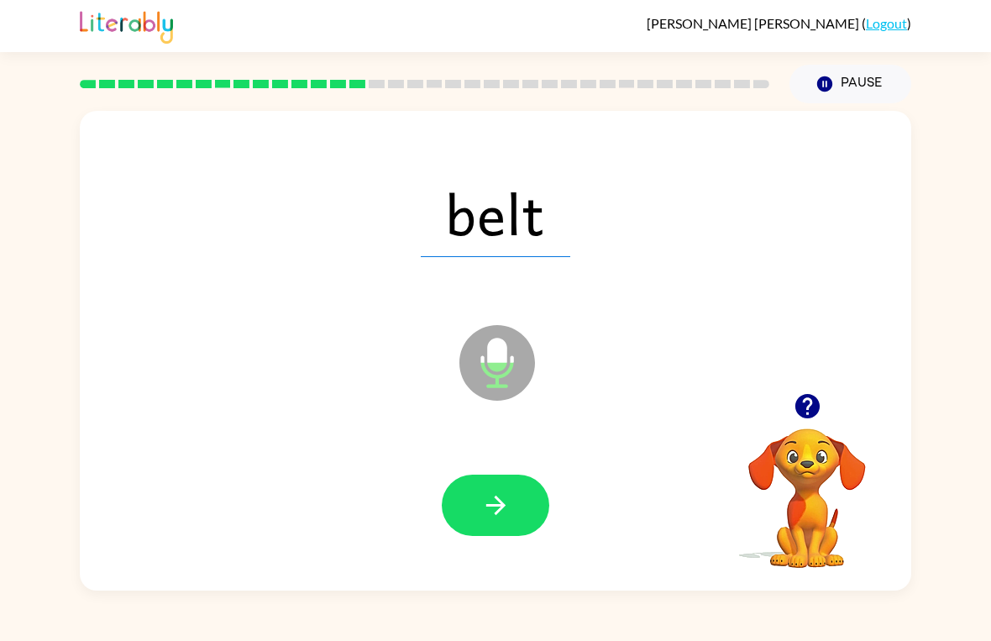
click at [480, 523] on button "button" at bounding box center [496, 505] width 108 height 61
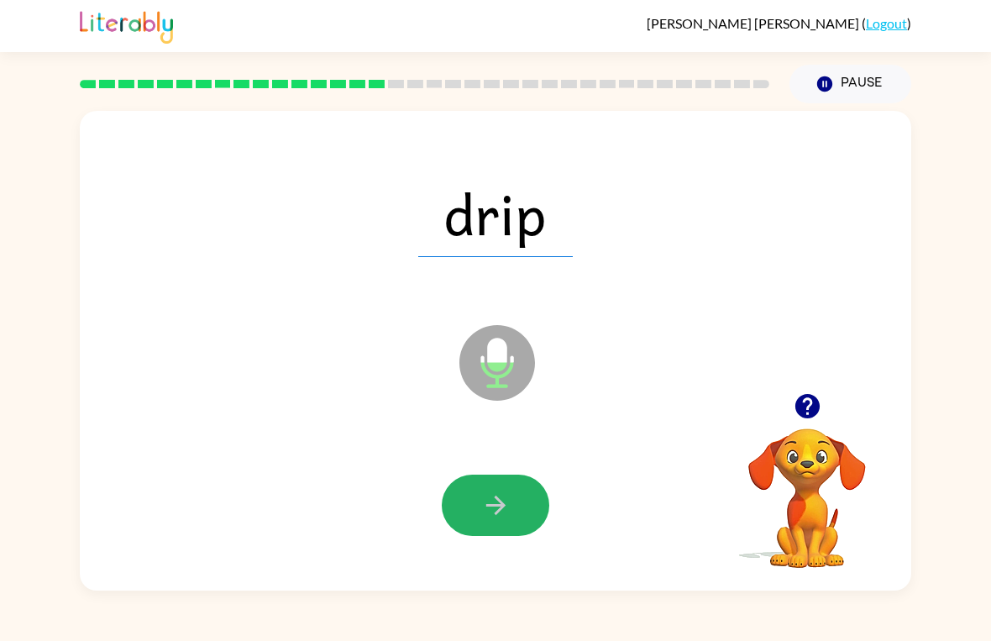
click at [497, 536] on button "button" at bounding box center [496, 505] width 108 height 61
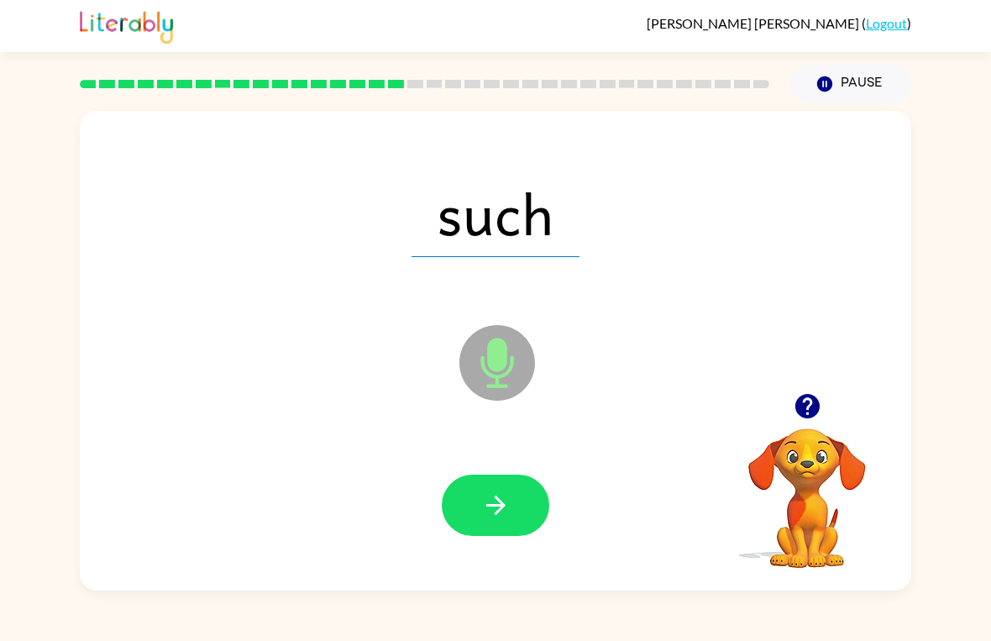
click at [500, 516] on icon "button" at bounding box center [495, 505] width 29 height 29
click at [491, 502] on icon "button" at bounding box center [495, 505] width 29 height 29
click at [484, 499] on icon "button" at bounding box center [495, 505] width 29 height 29
click at [486, 491] on icon "button" at bounding box center [495, 505] width 29 height 29
click at [481, 501] on icon "button" at bounding box center [495, 505] width 29 height 29
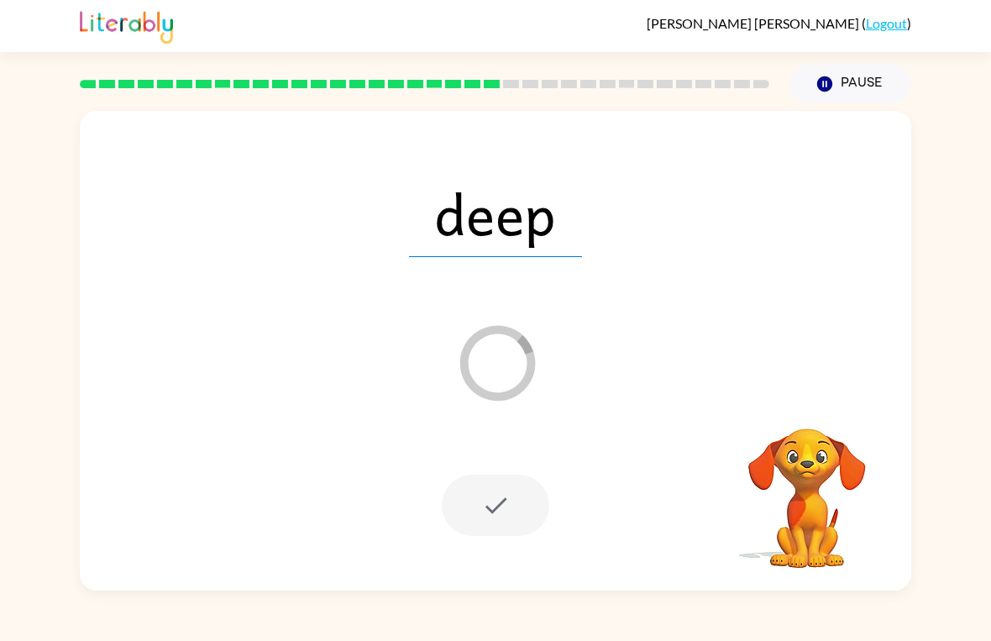
click at [836, 78] on button "Pause Pause" at bounding box center [851, 84] width 122 height 39
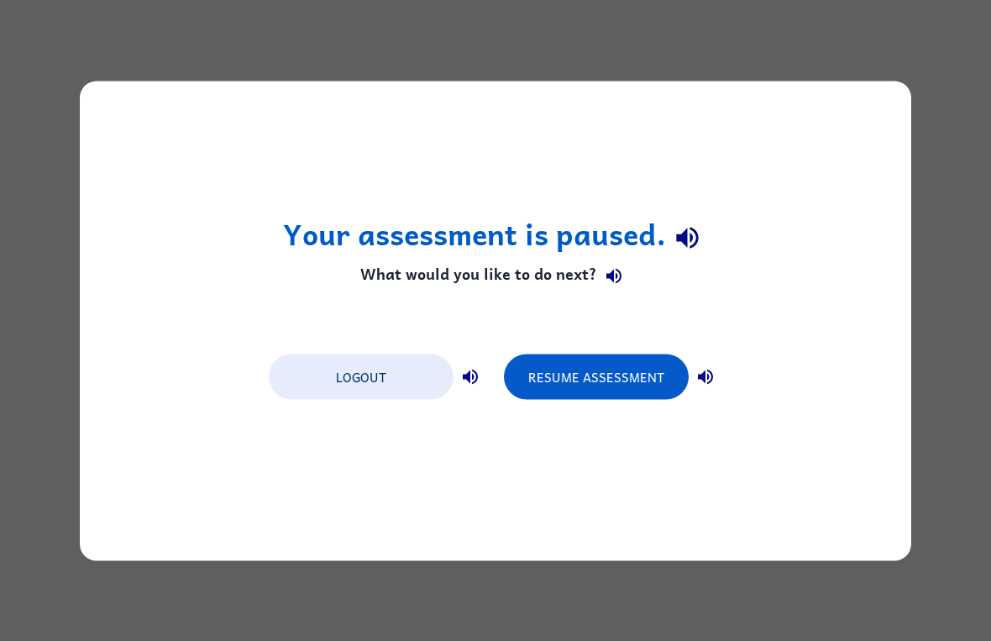
click at [575, 381] on button "Resume Assessment" at bounding box center [596, 376] width 185 height 45
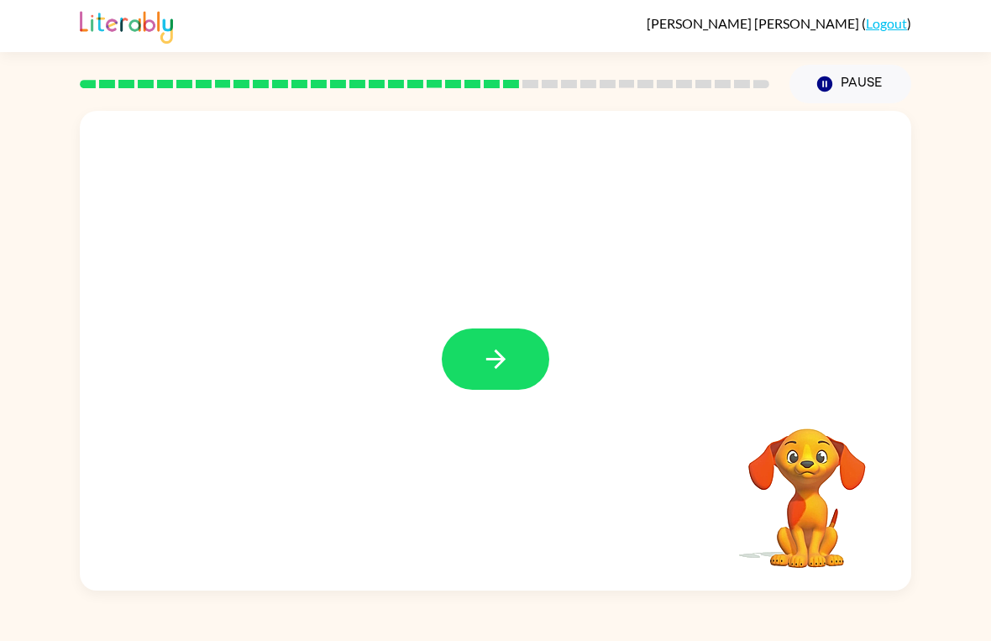
click at [481, 335] on button "button" at bounding box center [496, 359] width 108 height 61
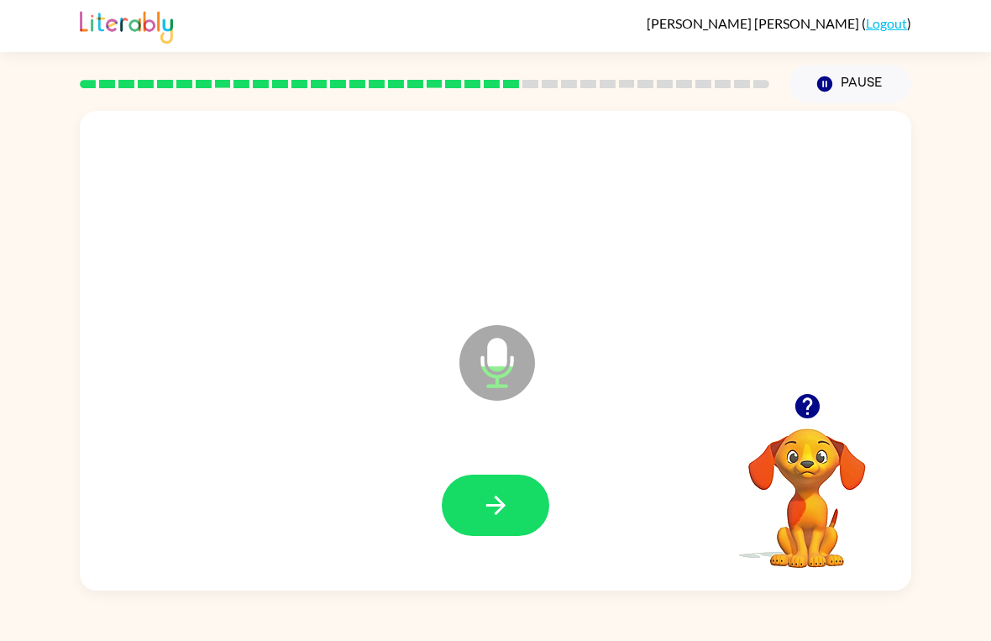
click at [497, 518] on icon "button" at bounding box center [495, 505] width 29 height 29
click at [500, 535] on button "button" at bounding box center [496, 505] width 108 height 61
click at [500, 512] on icon "button" at bounding box center [495, 505] width 19 height 19
click at [485, 496] on icon "button" at bounding box center [495, 505] width 29 height 29
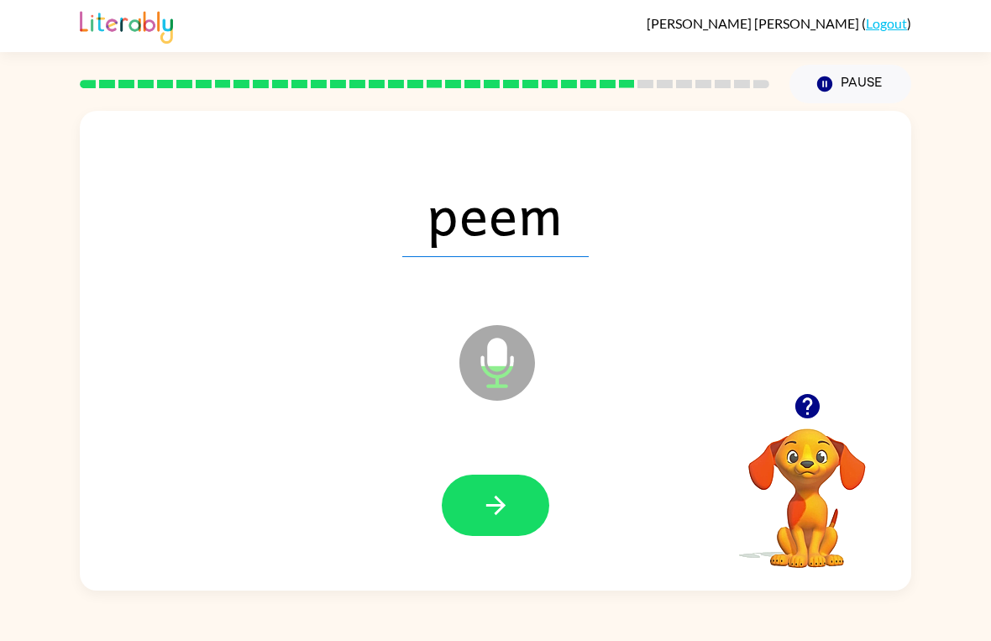
click at [496, 491] on icon "button" at bounding box center [495, 505] width 29 height 29
click at [499, 508] on icon "button" at bounding box center [495, 505] width 29 height 29
click at [493, 509] on icon "button" at bounding box center [495, 505] width 29 height 29
click at [504, 516] on icon "button" at bounding box center [495, 505] width 29 height 29
click at [496, 507] on icon "button" at bounding box center [495, 505] width 19 height 19
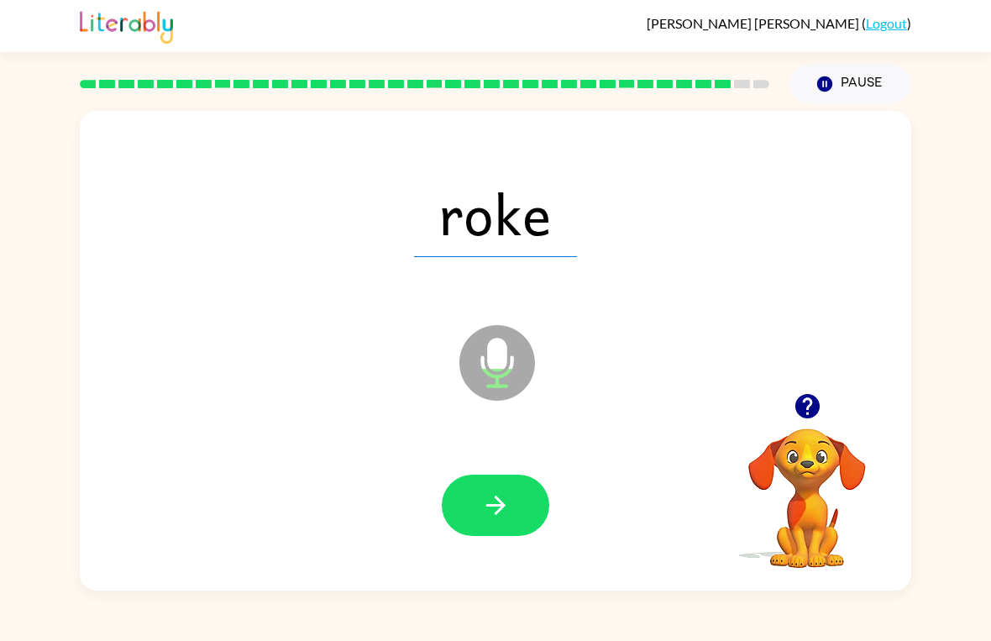
click at [502, 500] on icon "button" at bounding box center [495, 505] width 29 height 29
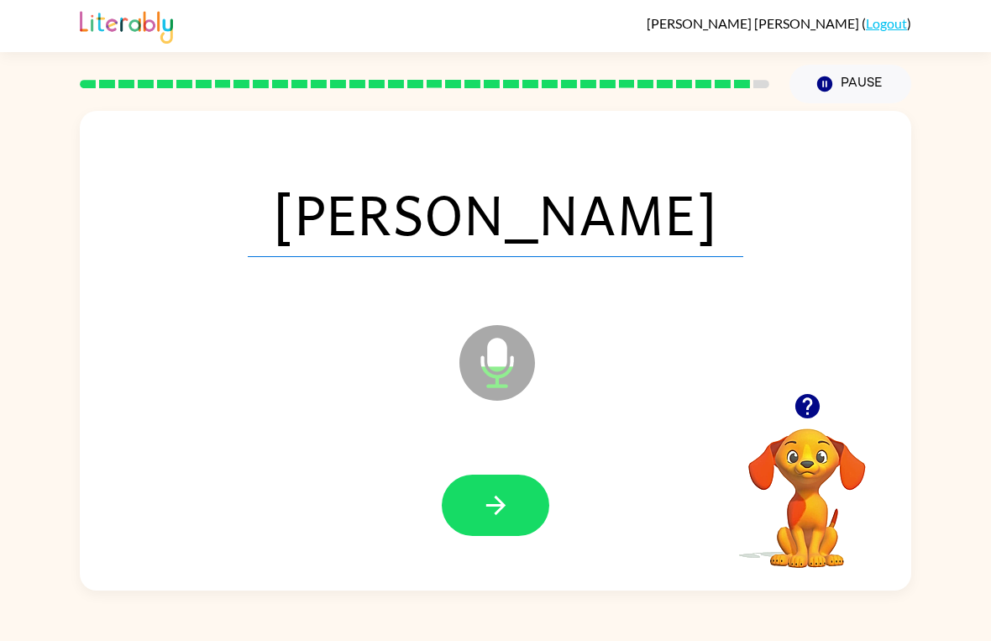
click at [483, 523] on button "button" at bounding box center [496, 505] width 108 height 61
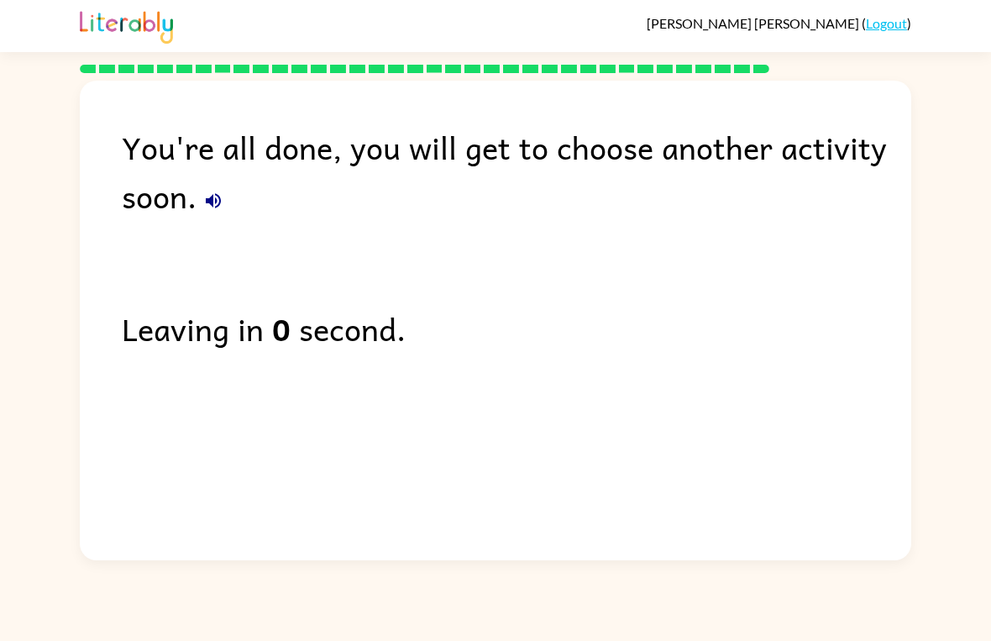
click at [892, 25] on link "Logout" at bounding box center [886, 23] width 41 height 16
